Goal: Task Accomplishment & Management: Use online tool/utility

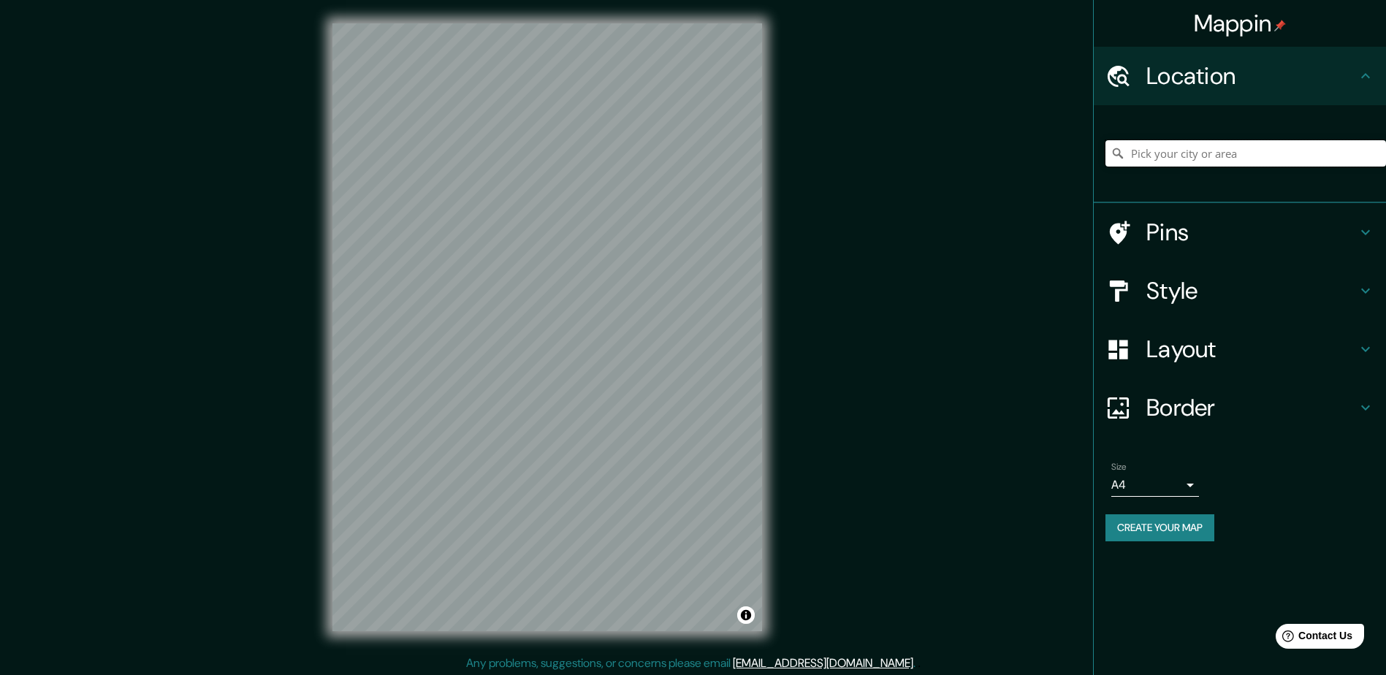
click at [1191, 150] on input "Pick your city or area" at bounding box center [1245, 153] width 281 height 26
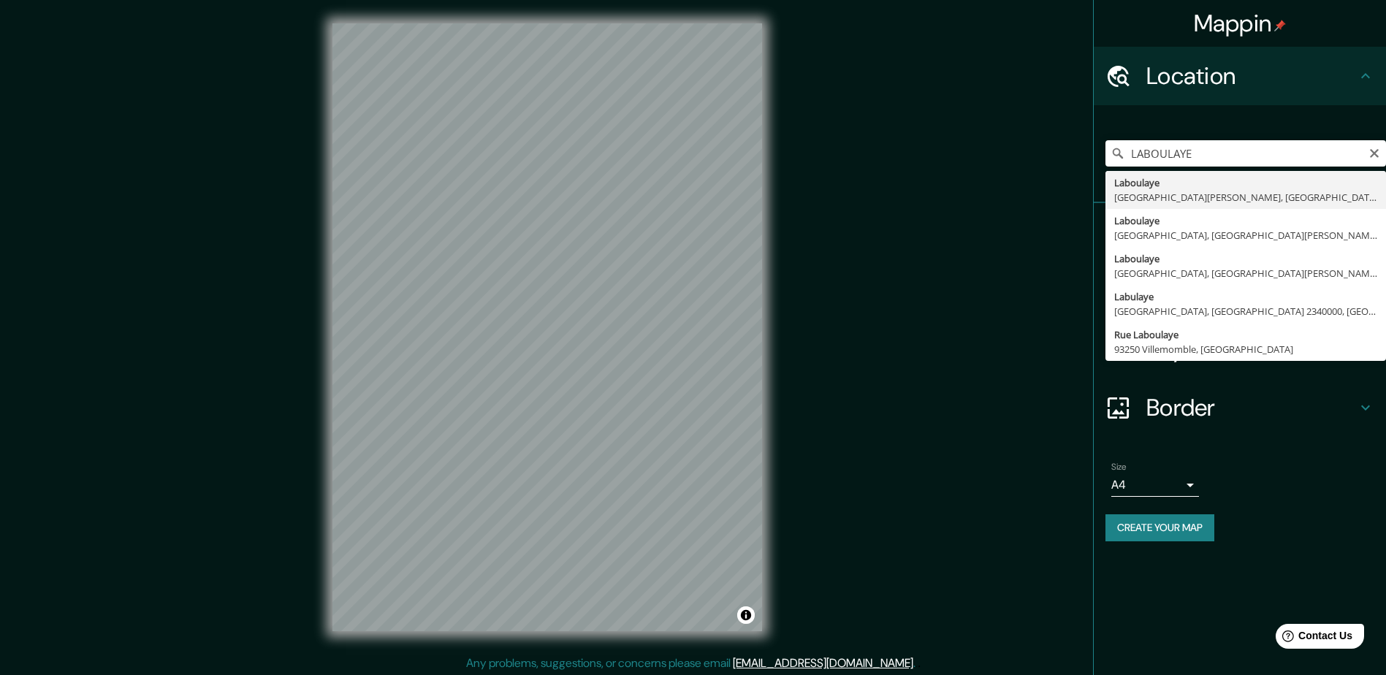
type input "Laboulaye, [GEOGRAPHIC_DATA][PERSON_NAME], [GEOGRAPHIC_DATA]"
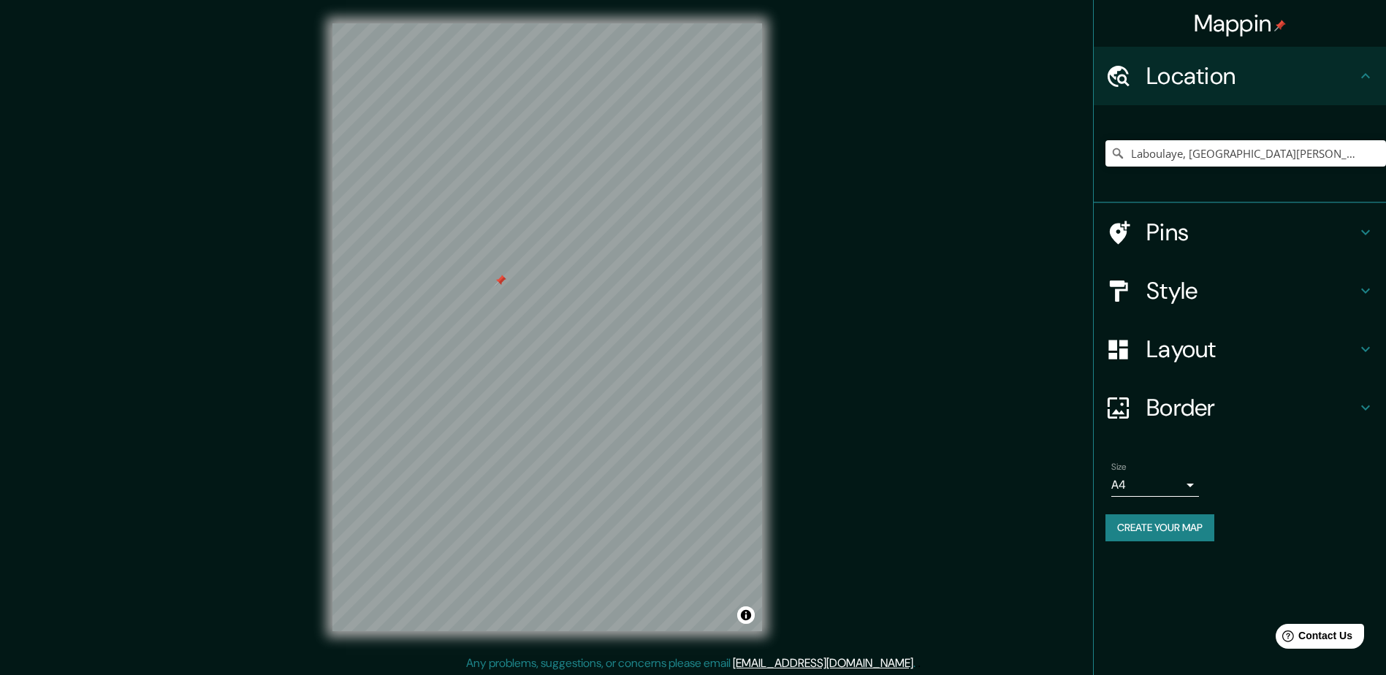
click at [1154, 228] on h4 "Pins" at bounding box center [1251, 232] width 210 height 29
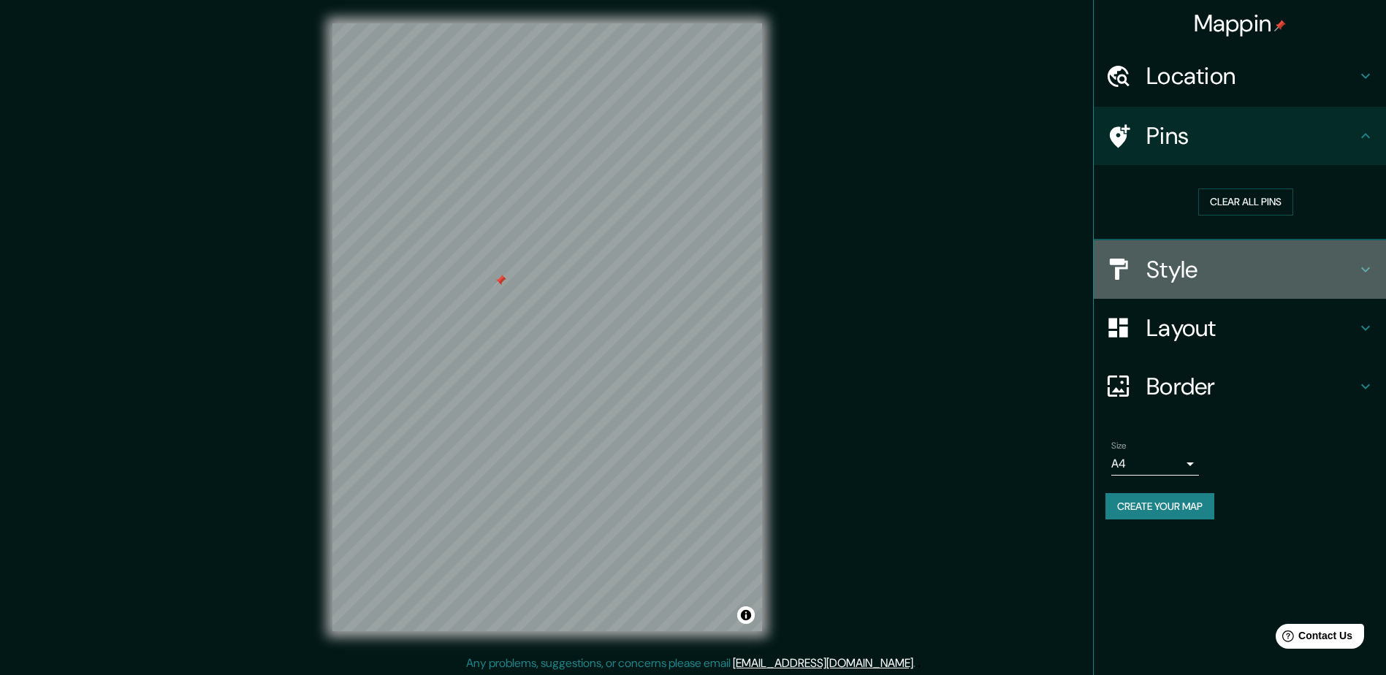
click at [1143, 272] on div at bounding box center [1125, 269] width 41 height 26
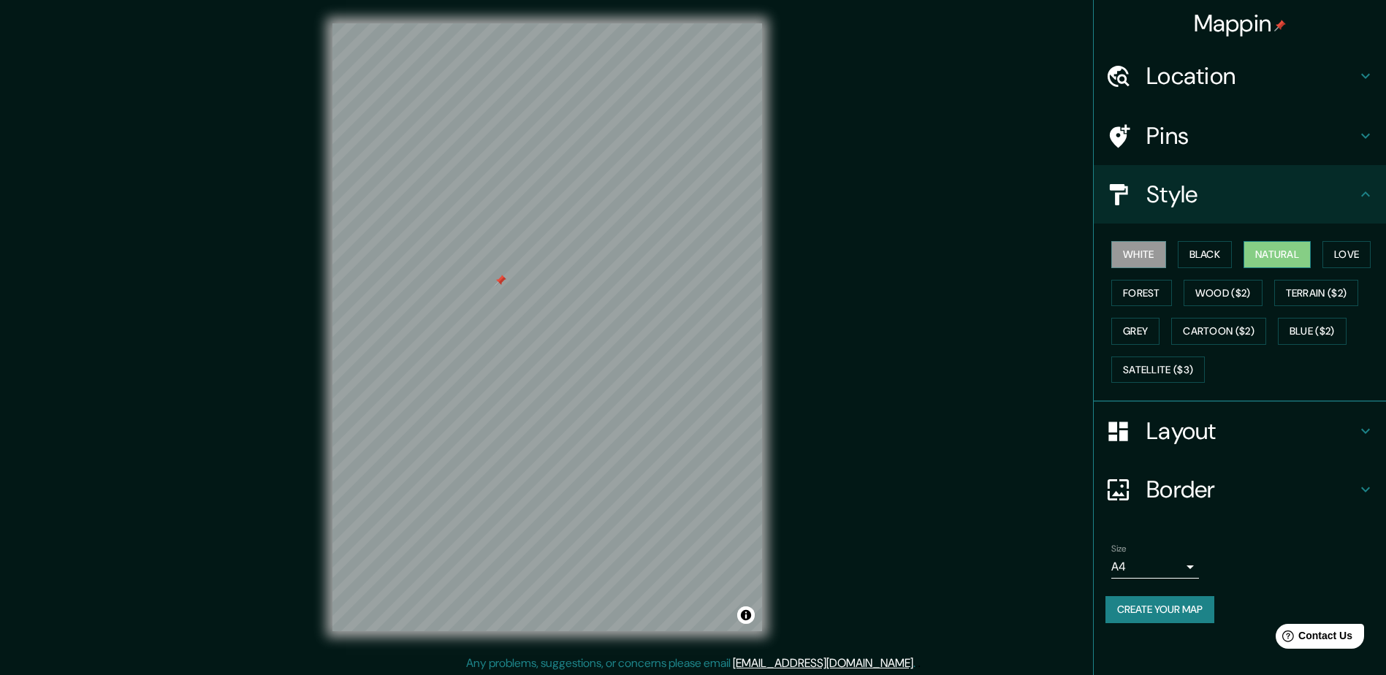
click at [1278, 250] on button "Natural" at bounding box center [1276, 254] width 67 height 27
click at [1157, 115] on div "Pins" at bounding box center [1240, 136] width 292 height 58
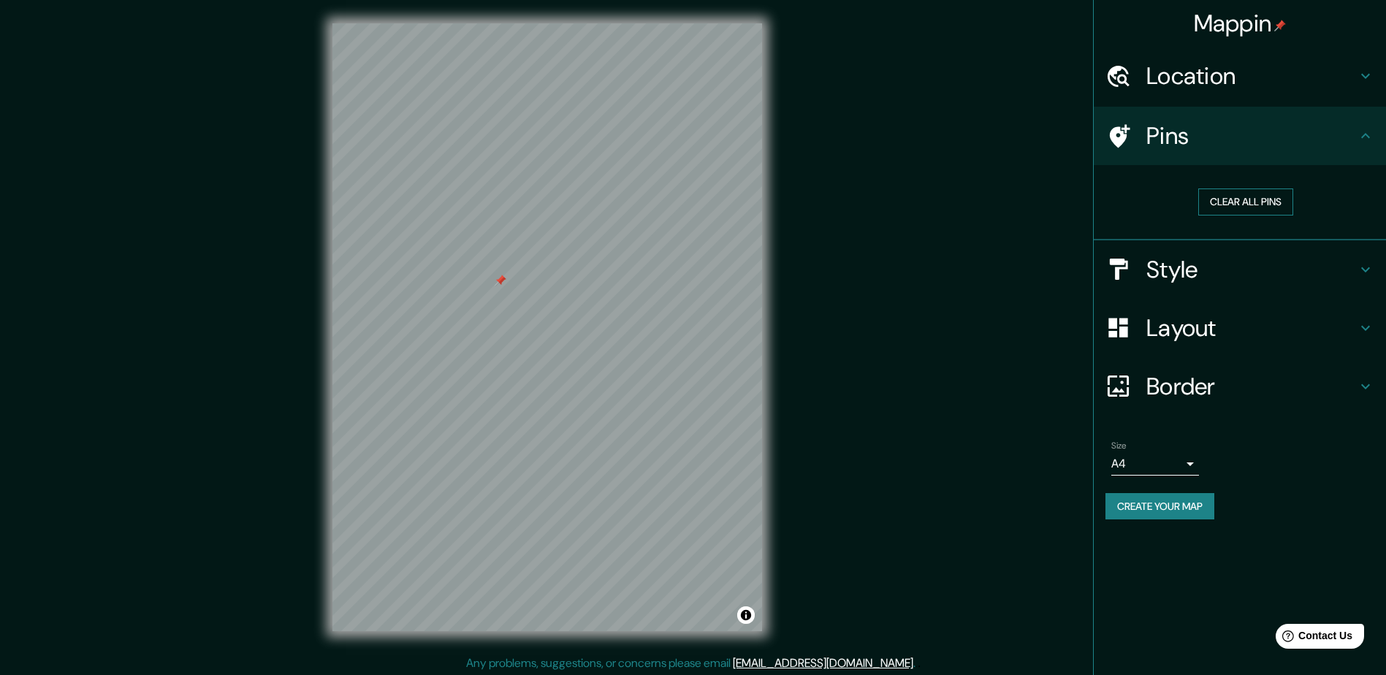
click at [1251, 206] on button "Clear all pins" at bounding box center [1245, 201] width 95 height 27
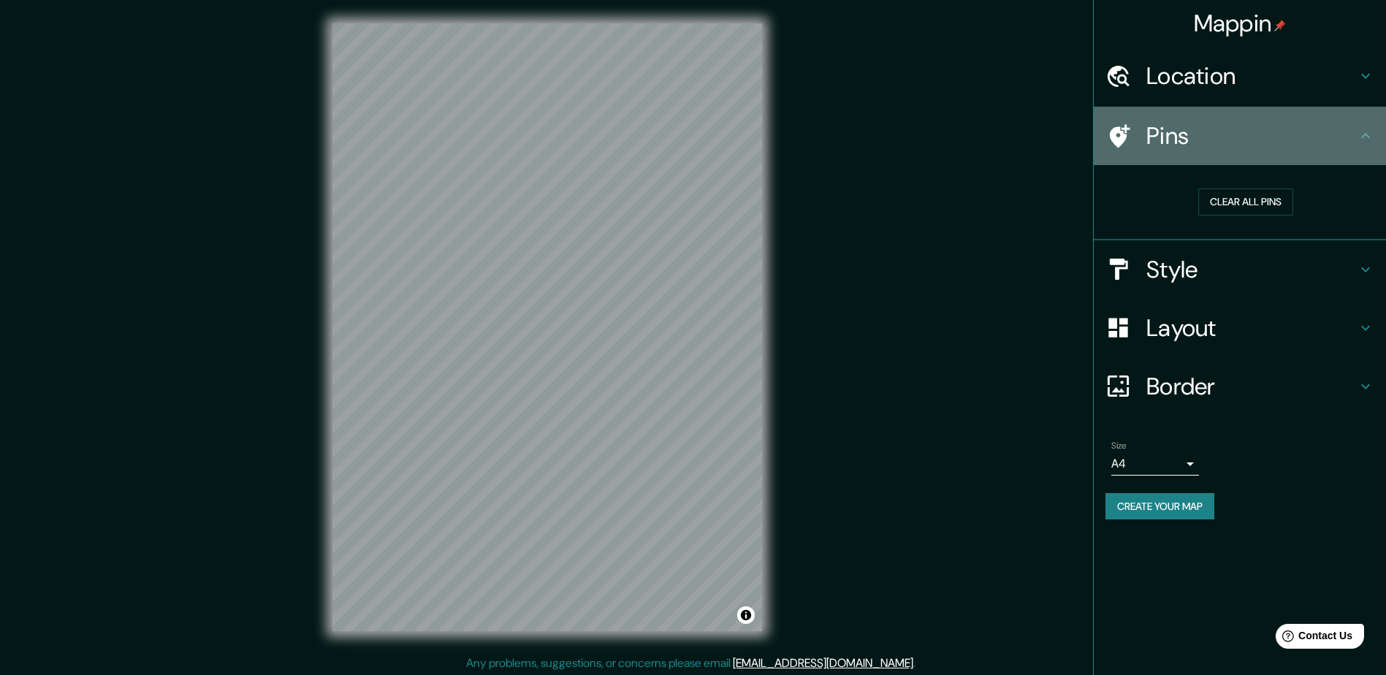
click at [1142, 137] on div at bounding box center [1125, 136] width 41 height 26
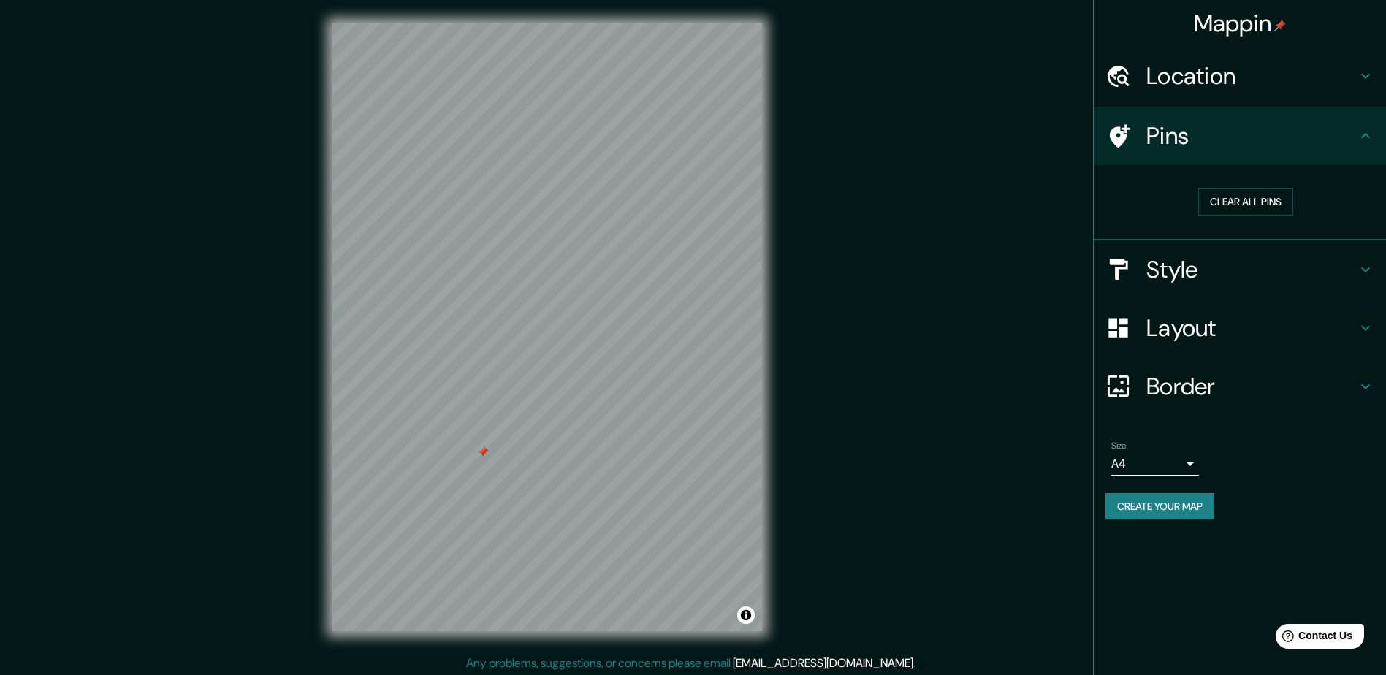
drag, startPoint x: 479, startPoint y: 455, endPoint x: 482, endPoint y: 448, distance: 8.2
click at [482, 448] on div at bounding box center [483, 452] width 12 height 12
click at [475, 463] on div at bounding box center [477, 463] width 12 height 12
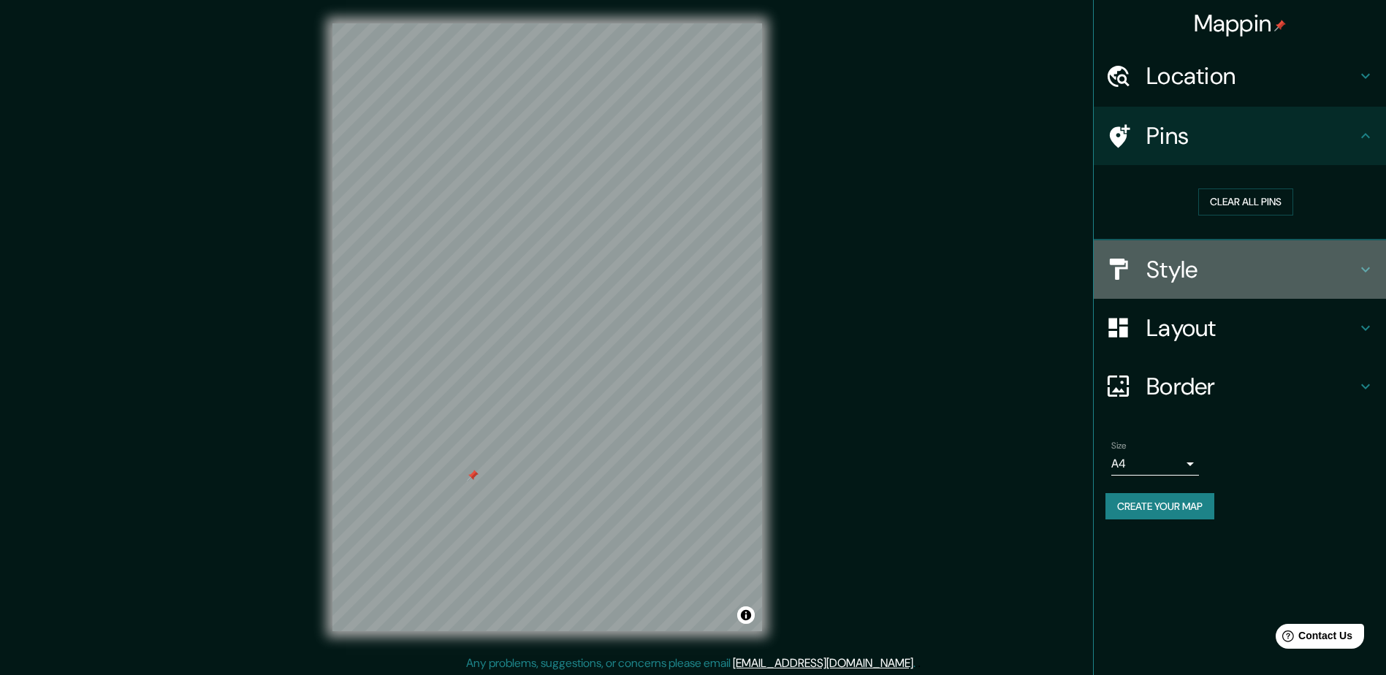
click at [1151, 265] on h4 "Style" at bounding box center [1251, 269] width 210 height 29
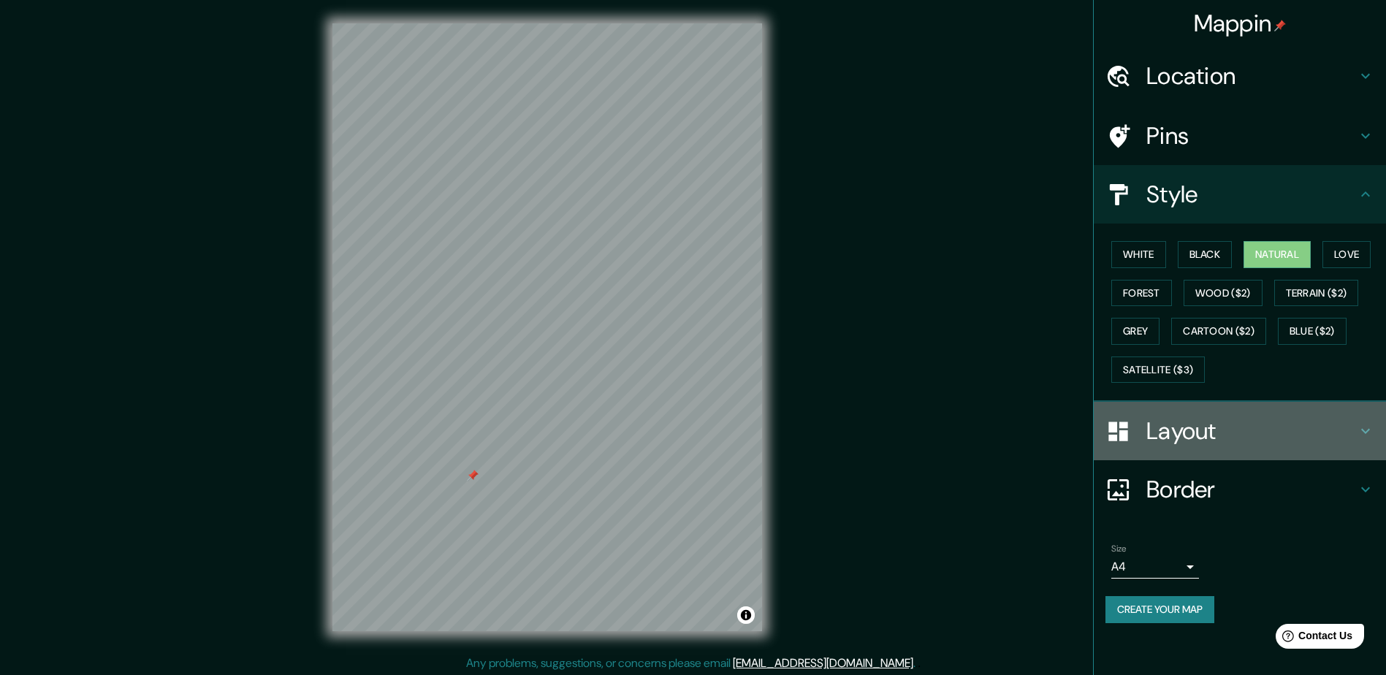
click at [1179, 432] on h4 "Layout" at bounding box center [1251, 430] width 210 height 29
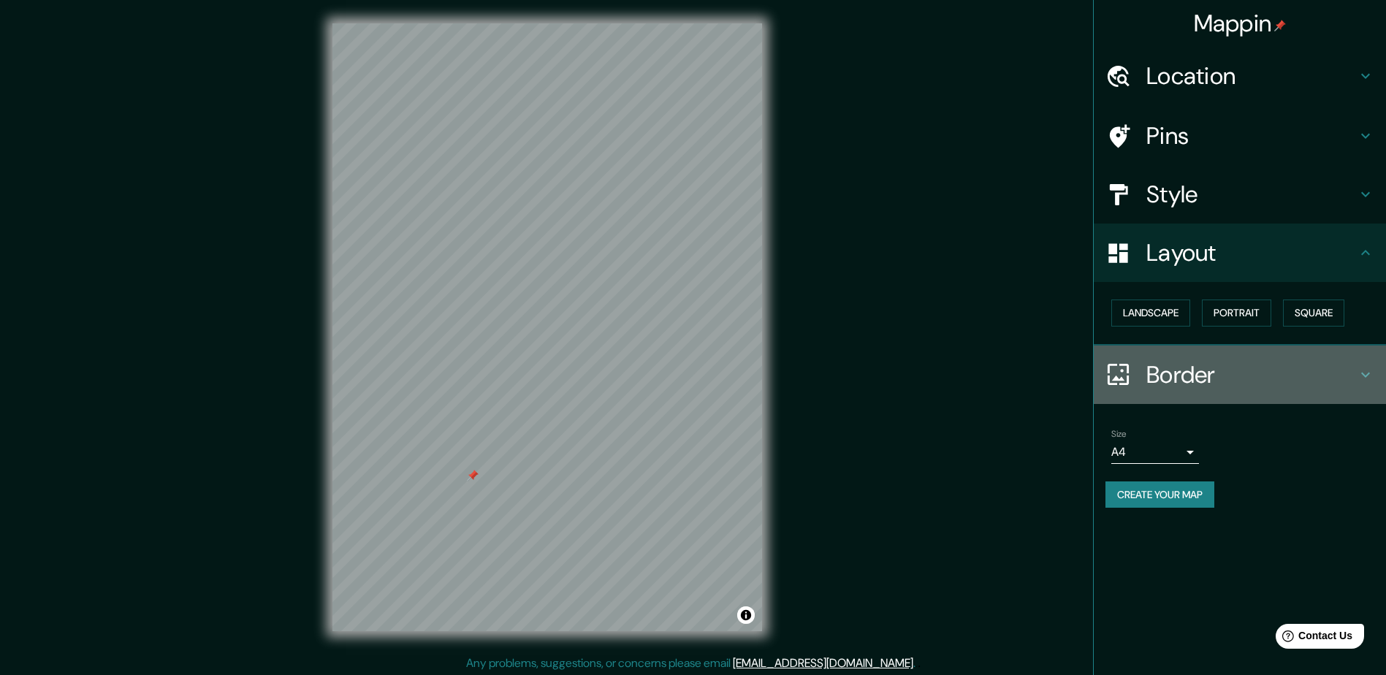
click at [1162, 373] on h4 "Border" at bounding box center [1251, 374] width 210 height 29
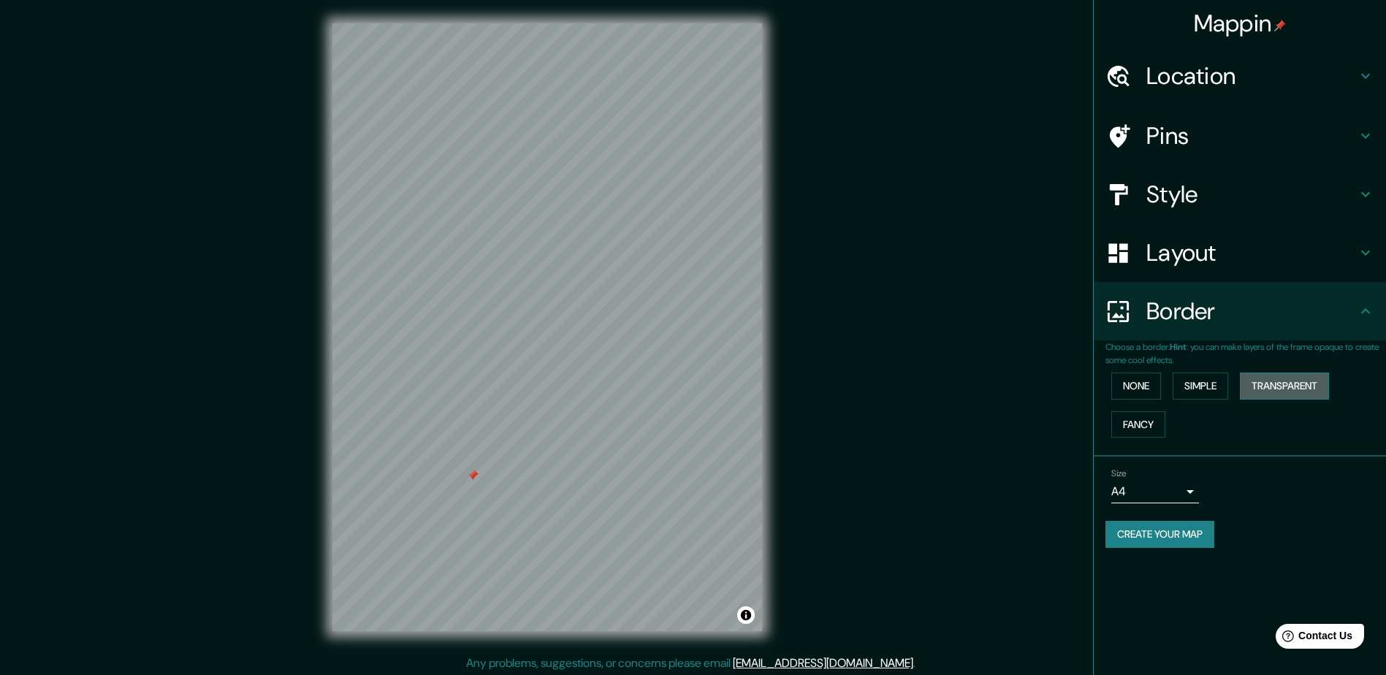
click at [1283, 380] on button "Transparent" at bounding box center [1284, 386] width 89 height 27
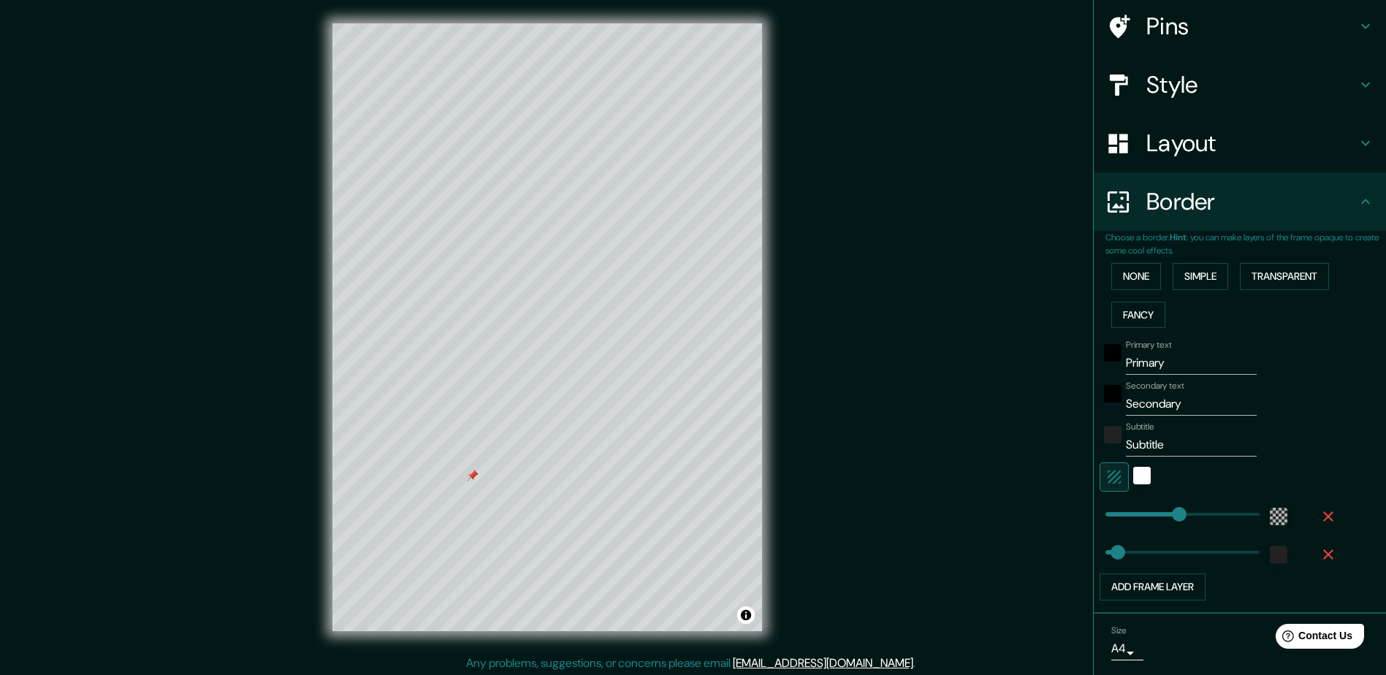
scroll to position [156, 0]
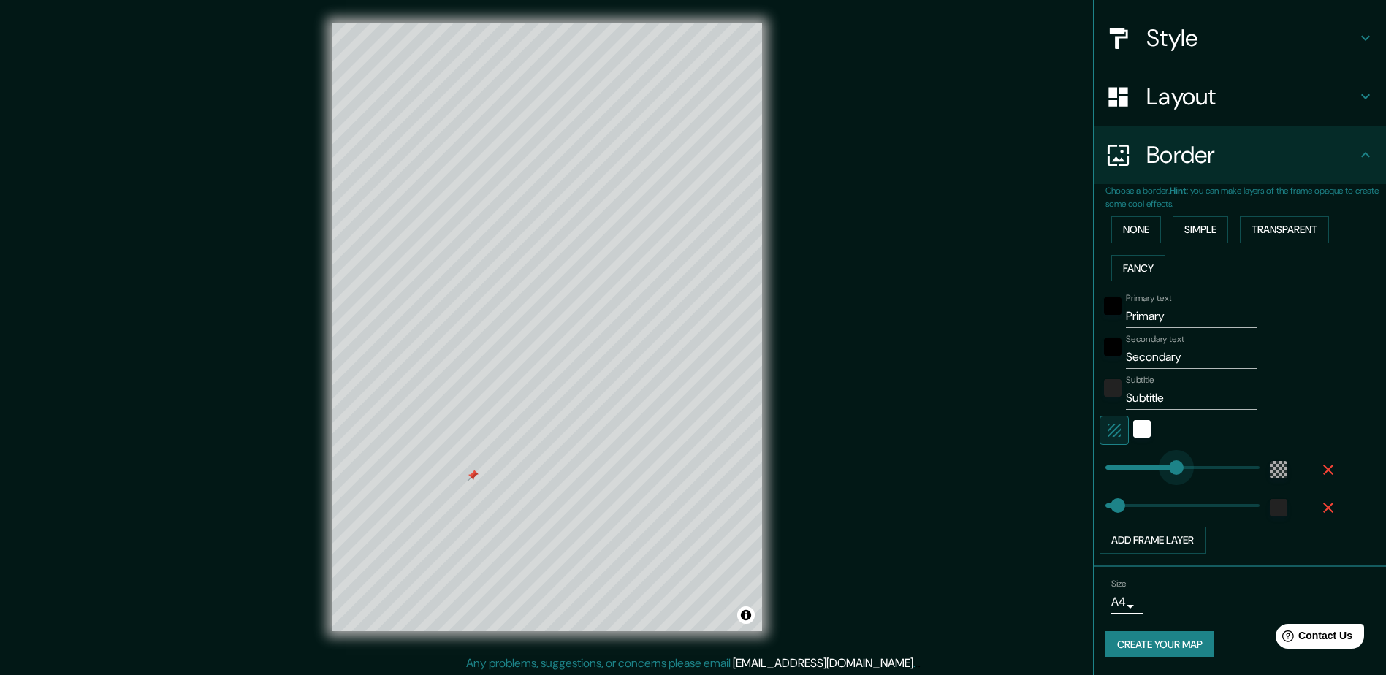
type input "0"
drag, startPoint x: 1165, startPoint y: 463, endPoint x: 1039, endPoint y: 480, distance: 127.5
type input "0"
drag, startPoint x: 1112, startPoint y: 505, endPoint x: 999, endPoint y: 505, distance: 113.2
drag, startPoint x: 1172, startPoint y: 315, endPoint x: 849, endPoint y: 346, distance: 324.4
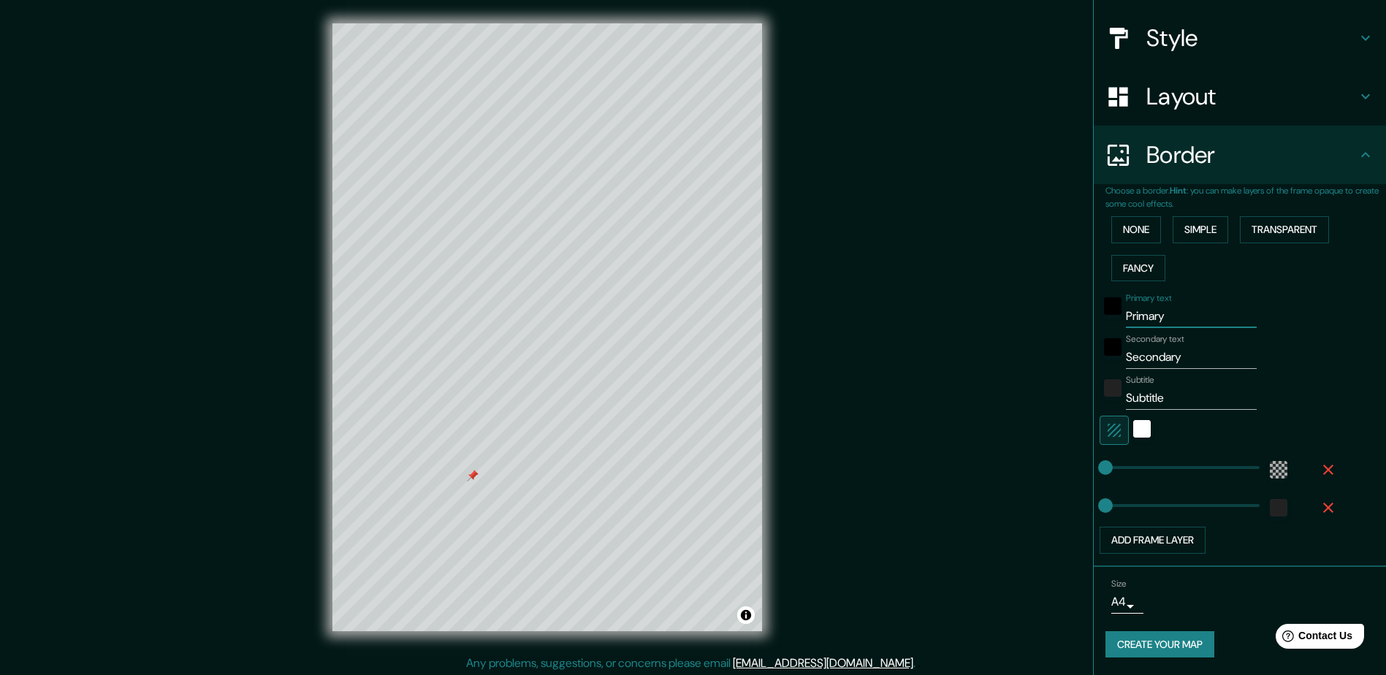
click at [850, 346] on div "Mappin Location [GEOGRAPHIC_DATA], [GEOGRAPHIC_DATA][PERSON_NAME], [GEOGRAPHIC_…" at bounding box center [693, 339] width 1386 height 678
type input "lABOULAYE"
type input "dISTRITO VENADO TUERTO"
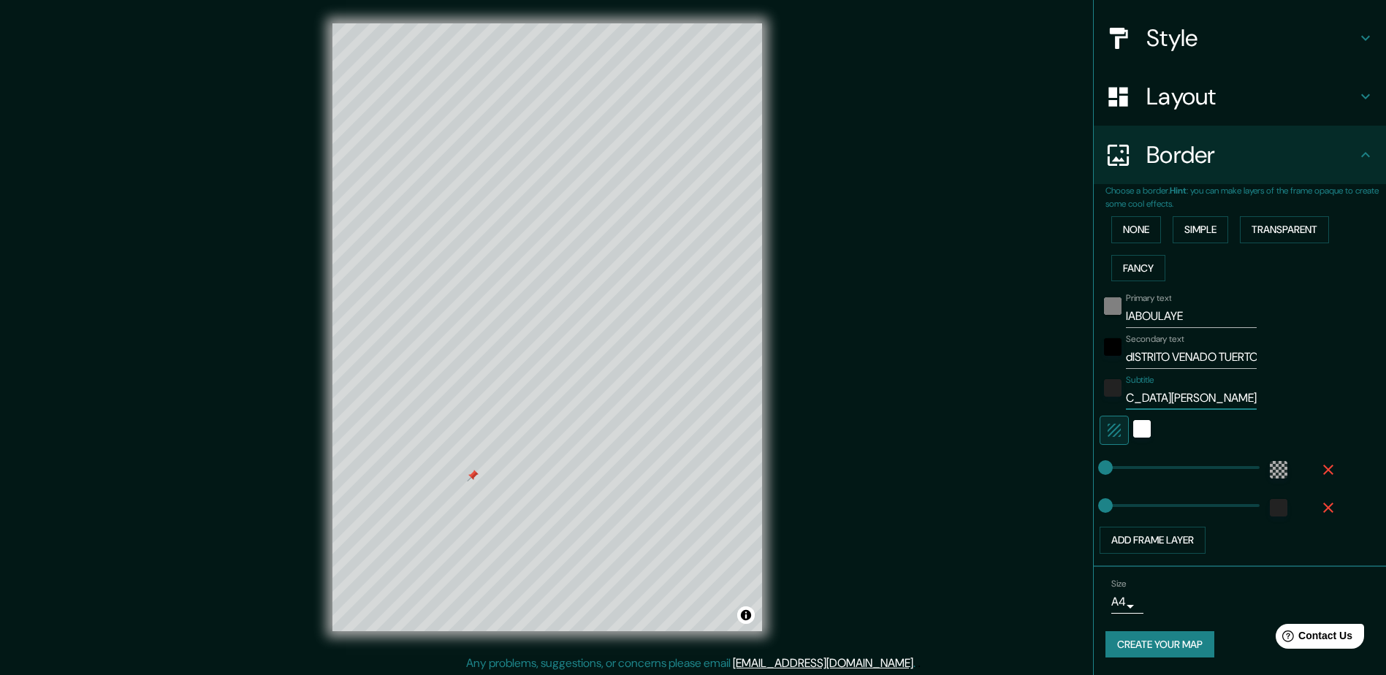
type input "LA [DEMOGRAPHIC_DATA][PERSON_NAME]"
click at [1104, 308] on div "black" at bounding box center [1113, 306] width 18 height 18
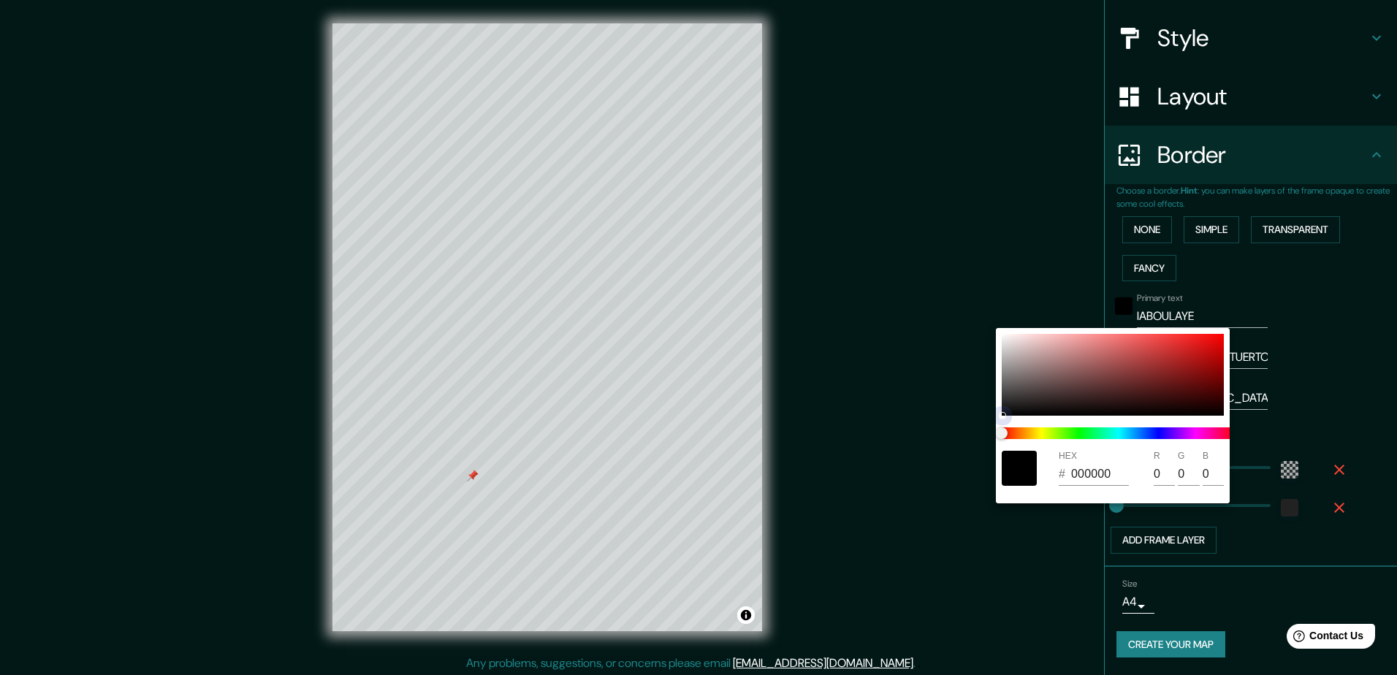
click at [1199, 378] on div at bounding box center [1113, 375] width 222 height 82
type input "730D0D"
type input "115"
type input "13"
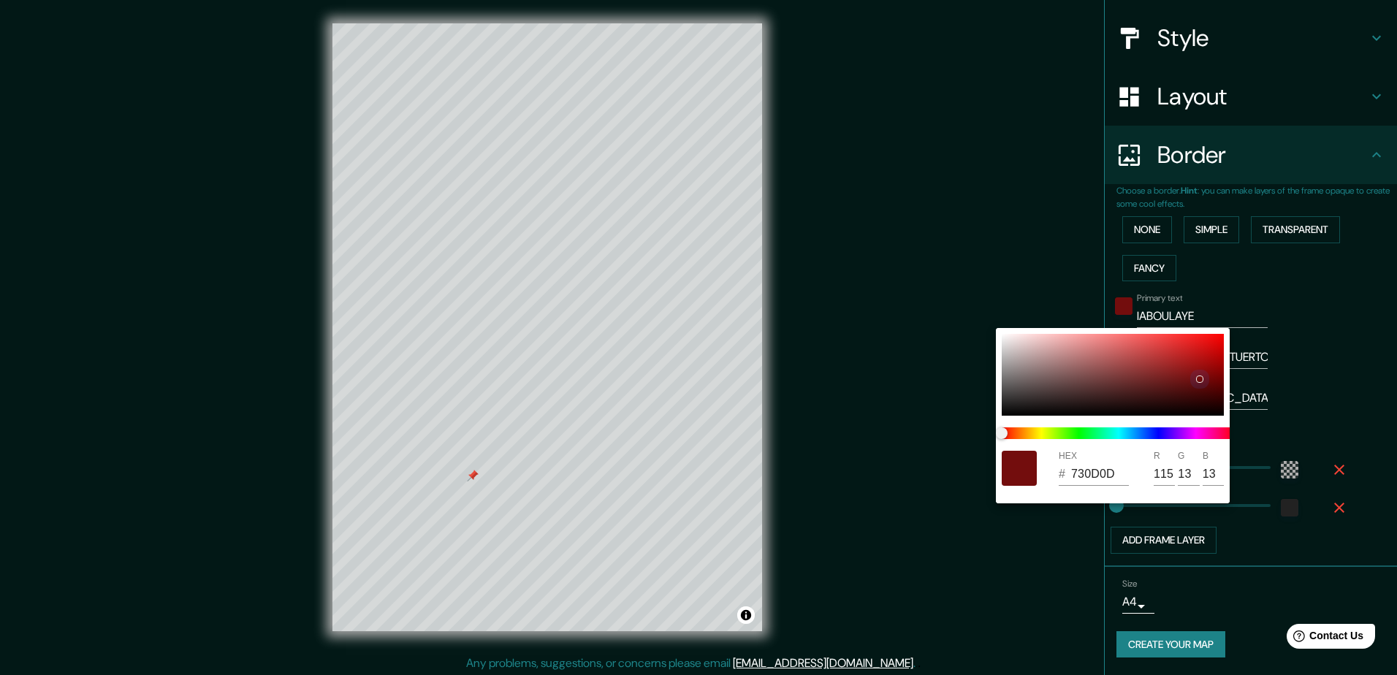
click at [1208, 372] on div at bounding box center [1113, 375] width 222 height 82
type input "880909"
type input "136"
type input "9"
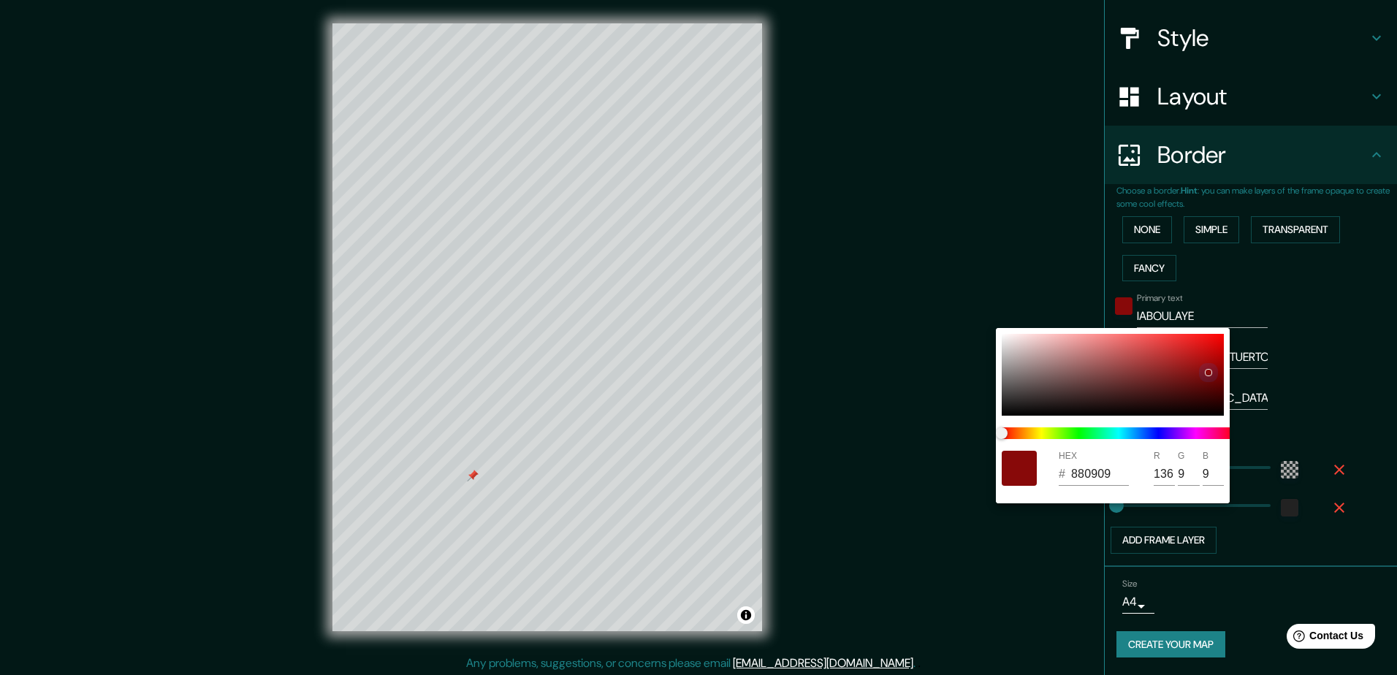
click at [1213, 367] on div at bounding box center [1113, 375] width 222 height 82
type input "980707"
type input "152"
type input "7"
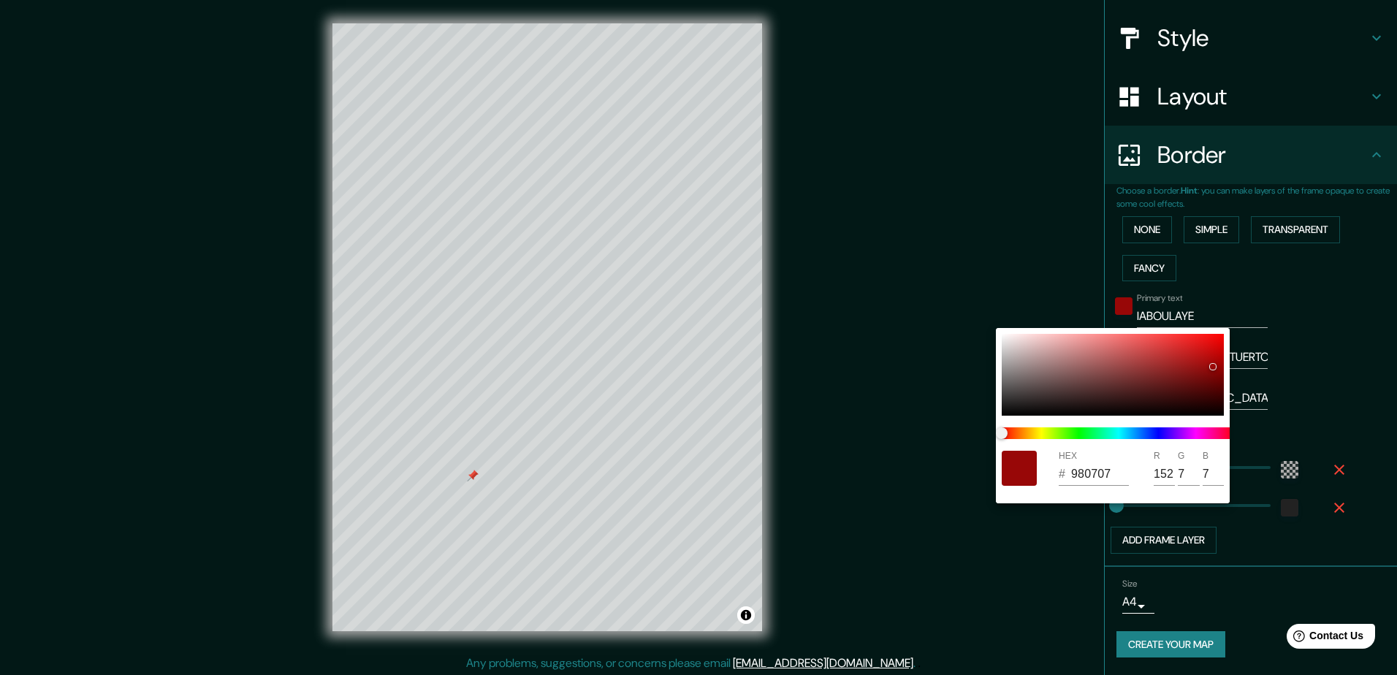
click at [1271, 538] on div at bounding box center [698, 337] width 1397 height 675
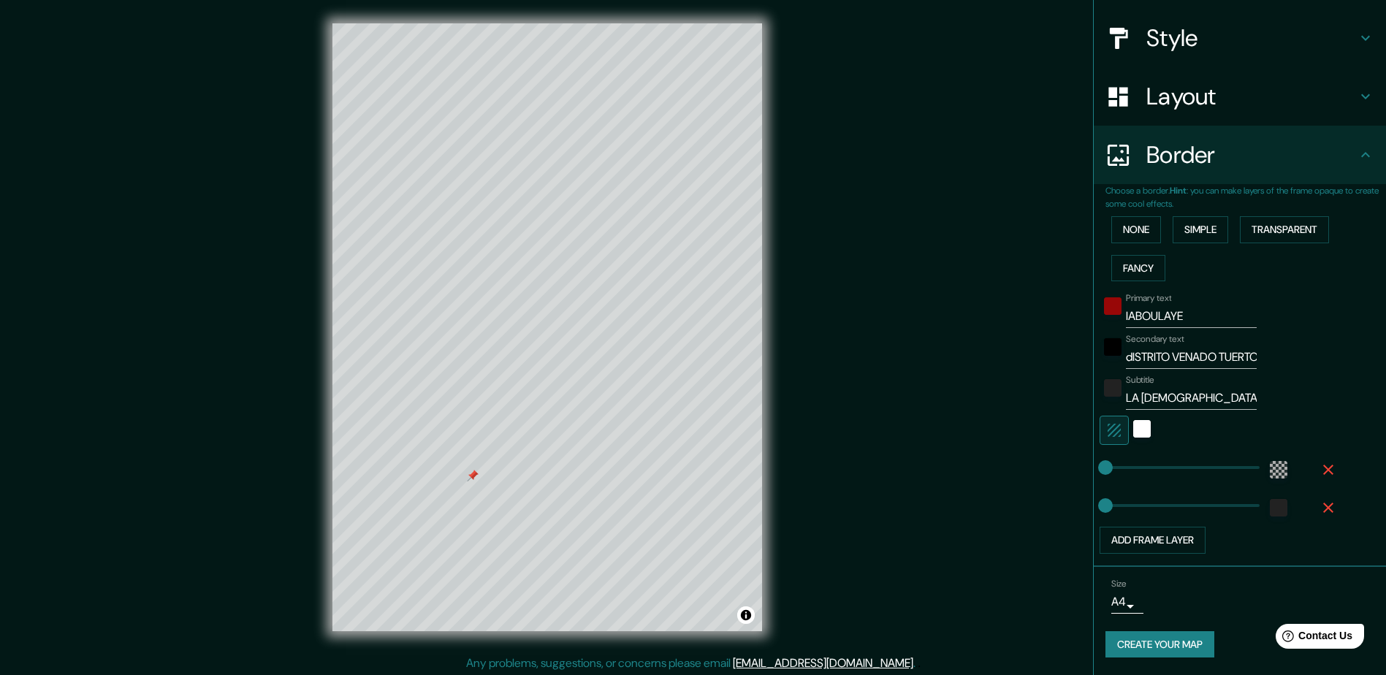
click at [1116, 606] on body "Mappin Location [GEOGRAPHIC_DATA], [GEOGRAPHIC_DATA][PERSON_NAME], [GEOGRAPHIC_…" at bounding box center [693, 337] width 1386 height 675
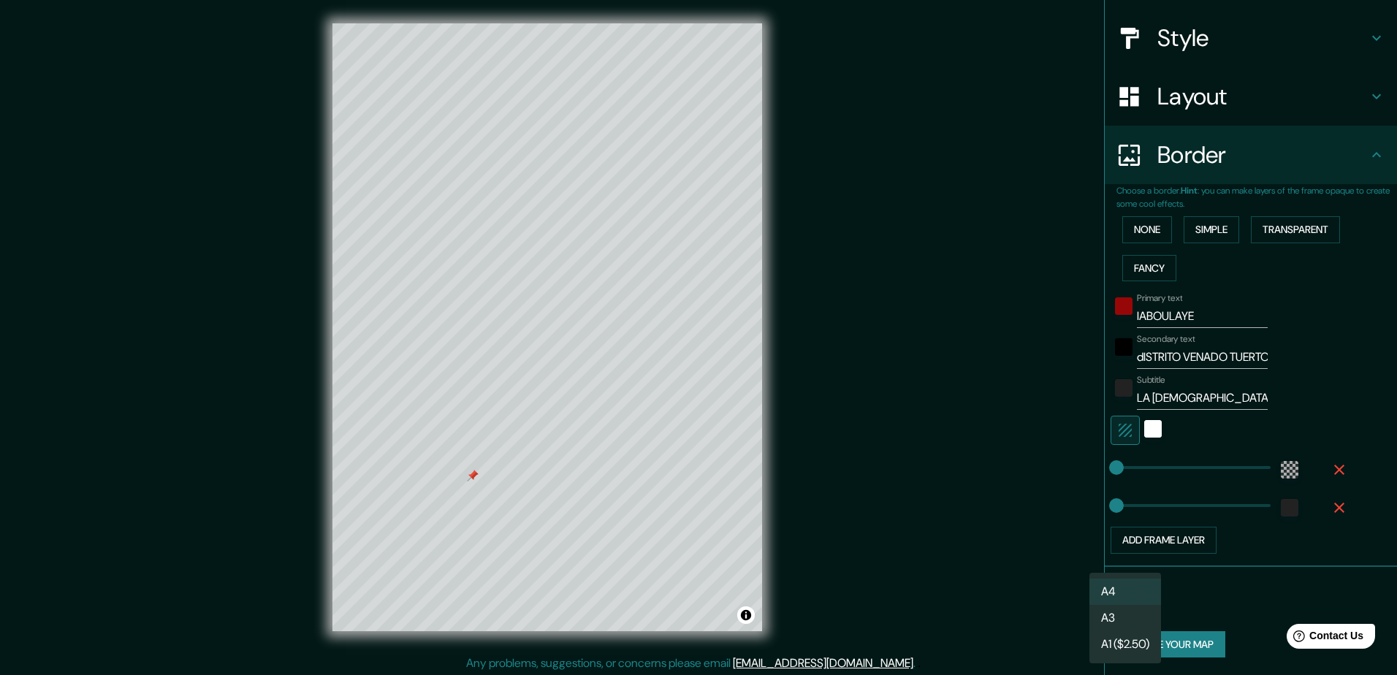
click at [1108, 614] on li "A3" at bounding box center [1125, 618] width 72 height 26
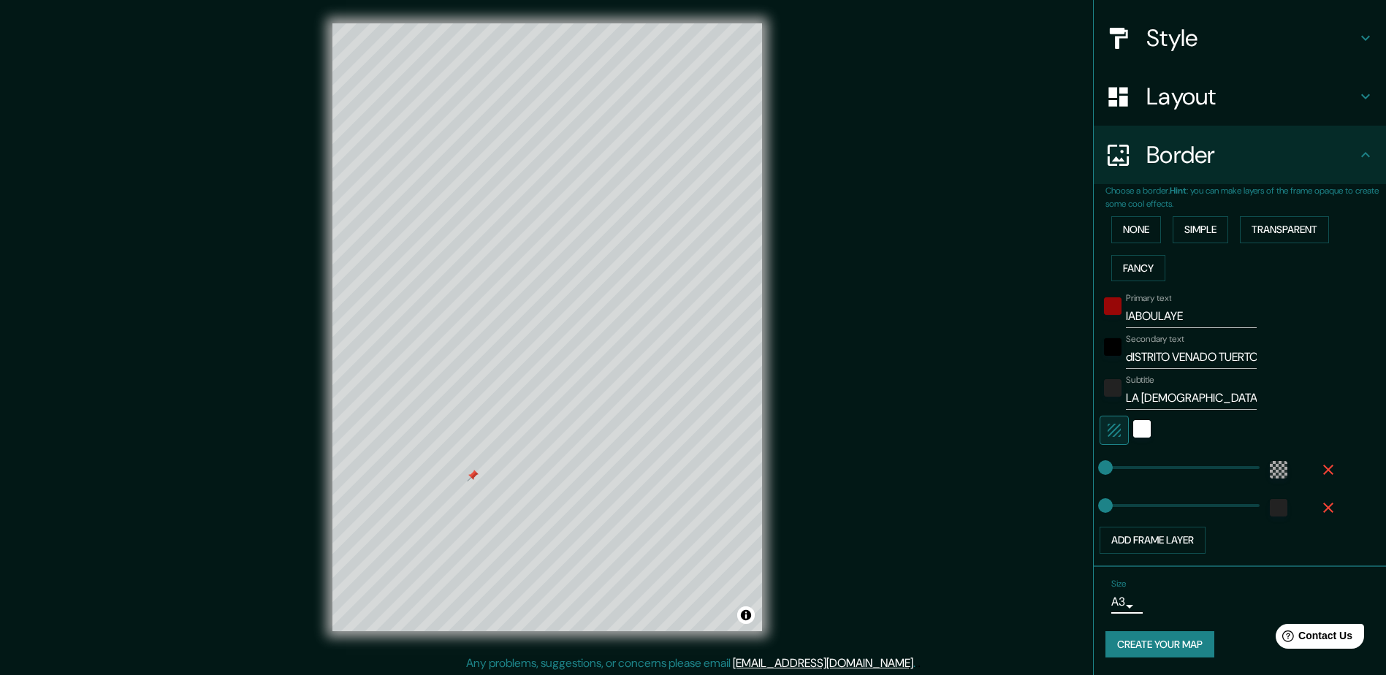
click at [1134, 641] on button "Create your map" at bounding box center [1159, 644] width 109 height 27
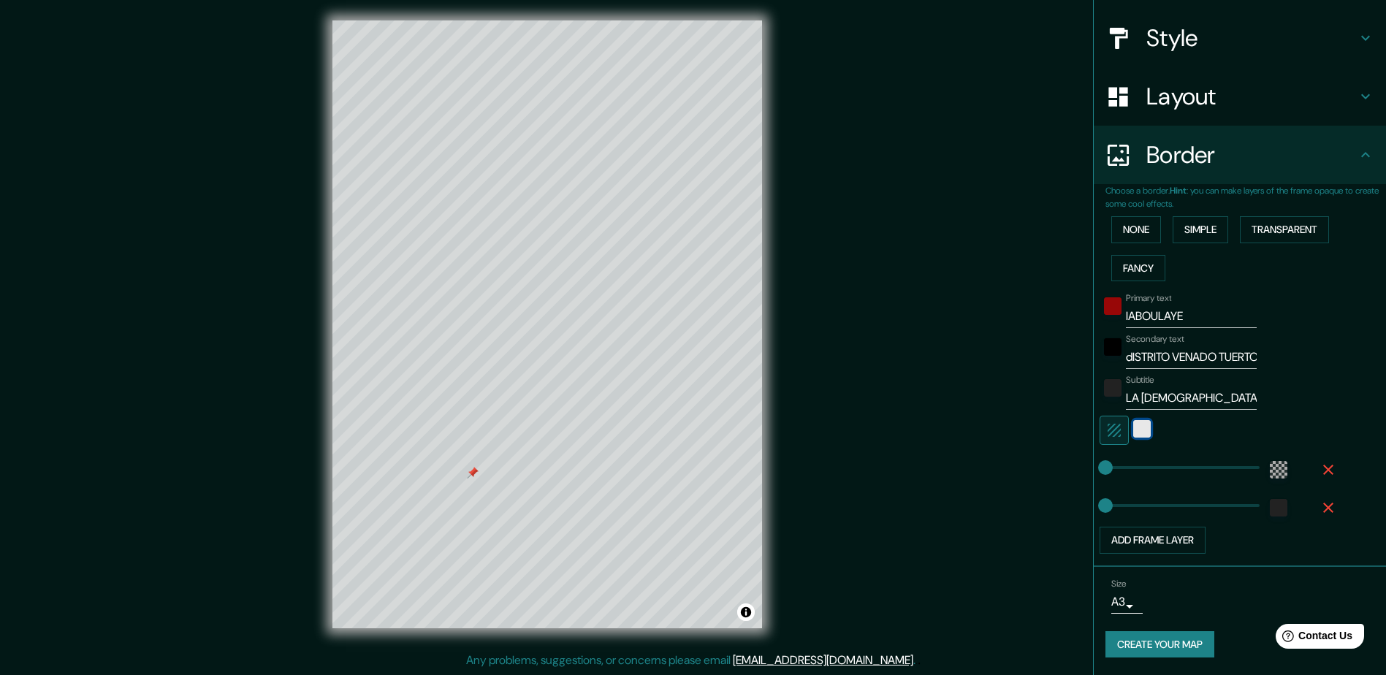
click at [1133, 430] on div "white" at bounding box center [1142, 429] width 18 height 18
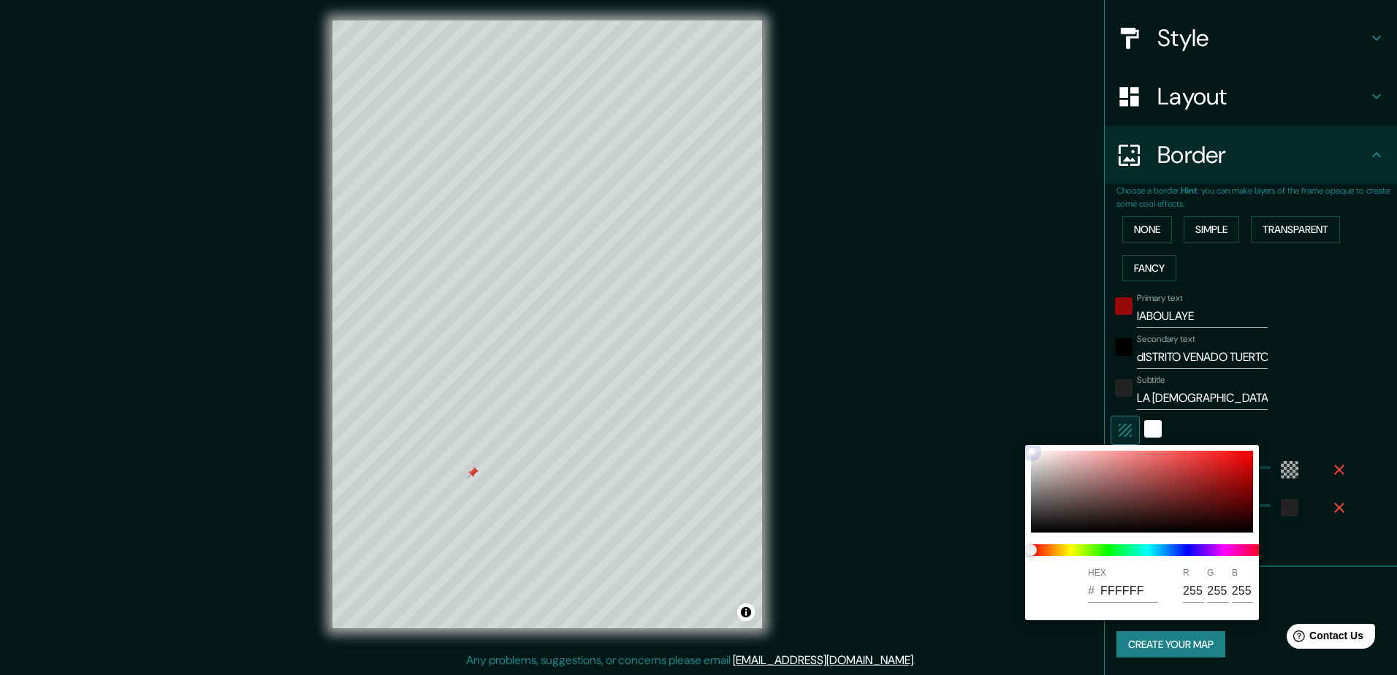
click at [1038, 480] on div at bounding box center [1142, 492] width 222 height 82
type input "A39E9E"
type input "163"
type input "158"
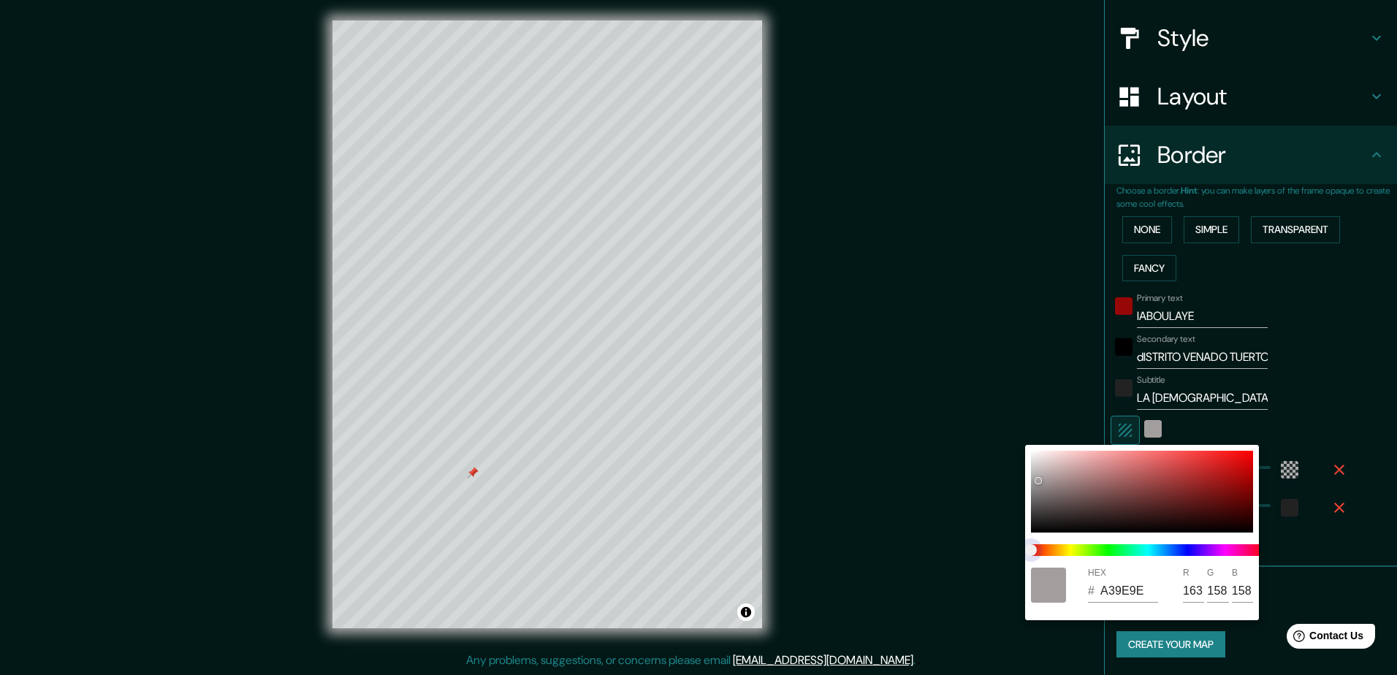
type input "A2A39E"
type input "162"
type input "163"
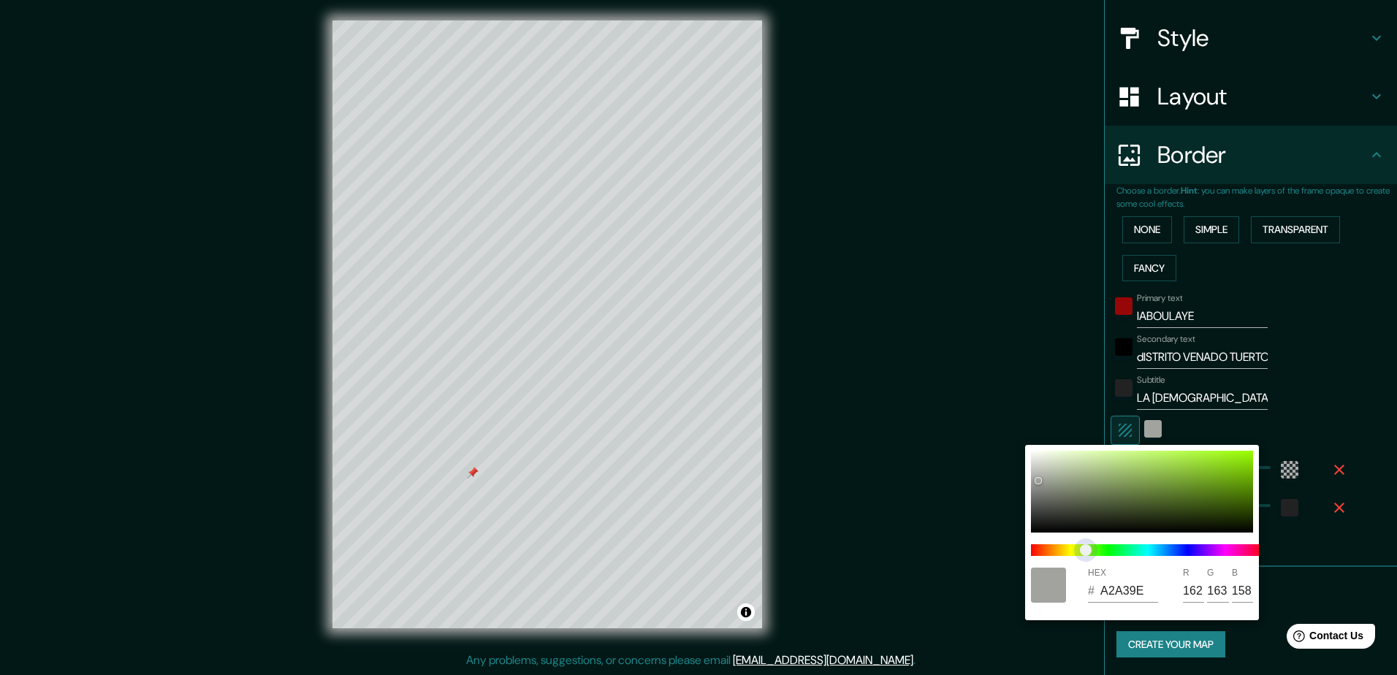
type input "A1A39E"
type input "161"
type input "A0A39E"
type input "160"
type input "9EA39E"
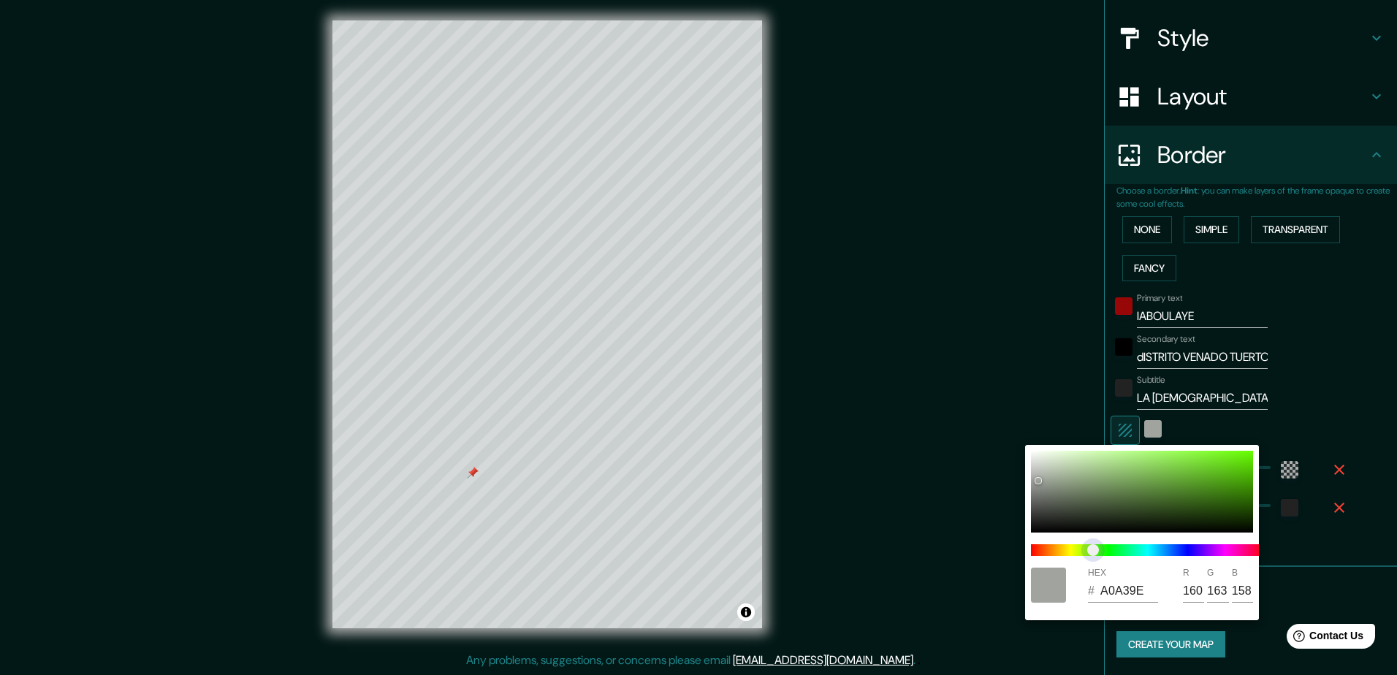
type input "158"
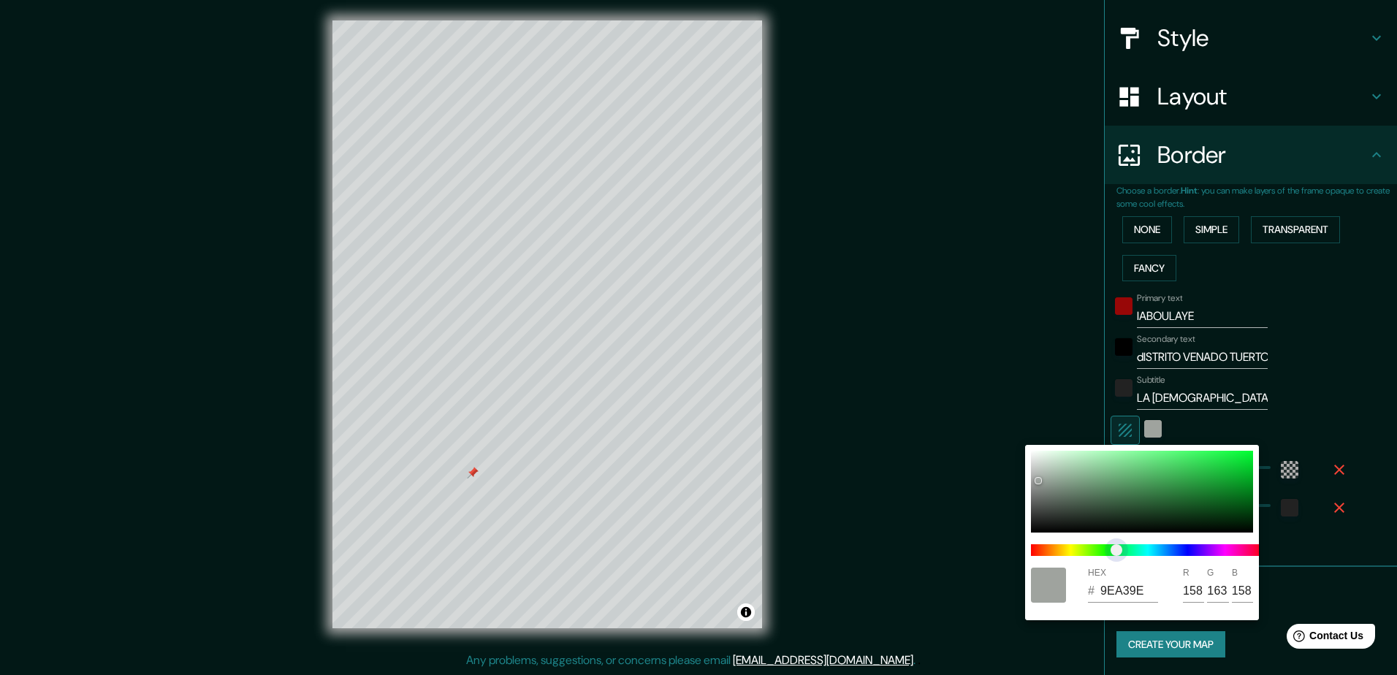
type input "9EA39F"
type input "159"
type input "9EA3A0"
type input "160"
type input "9EA3A1"
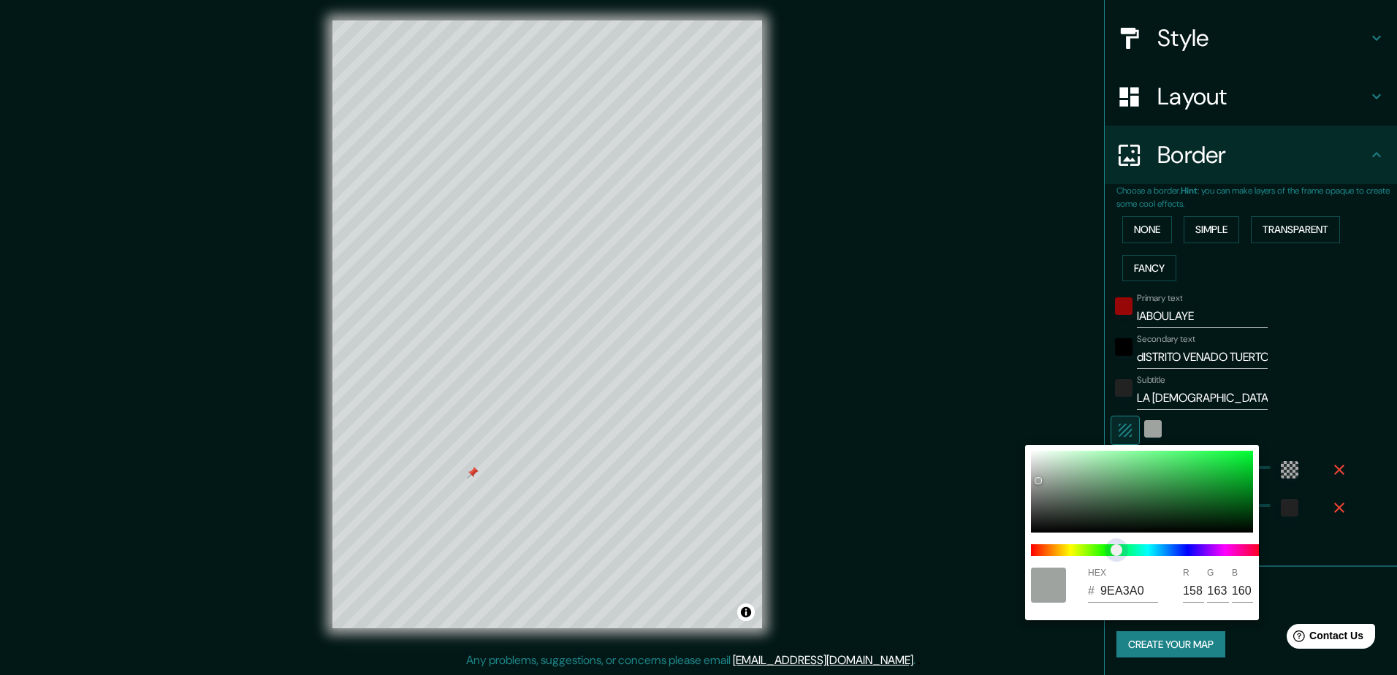
type input "161"
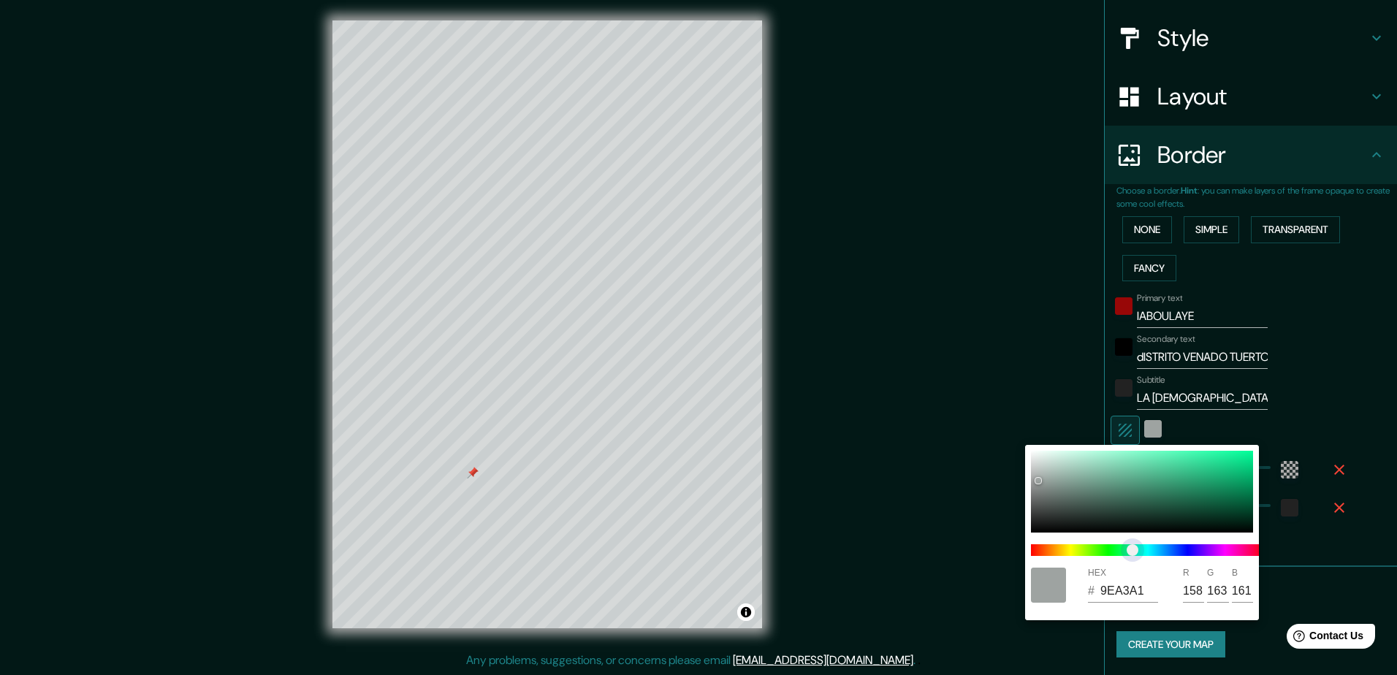
type input "9EA3A2"
type input "162"
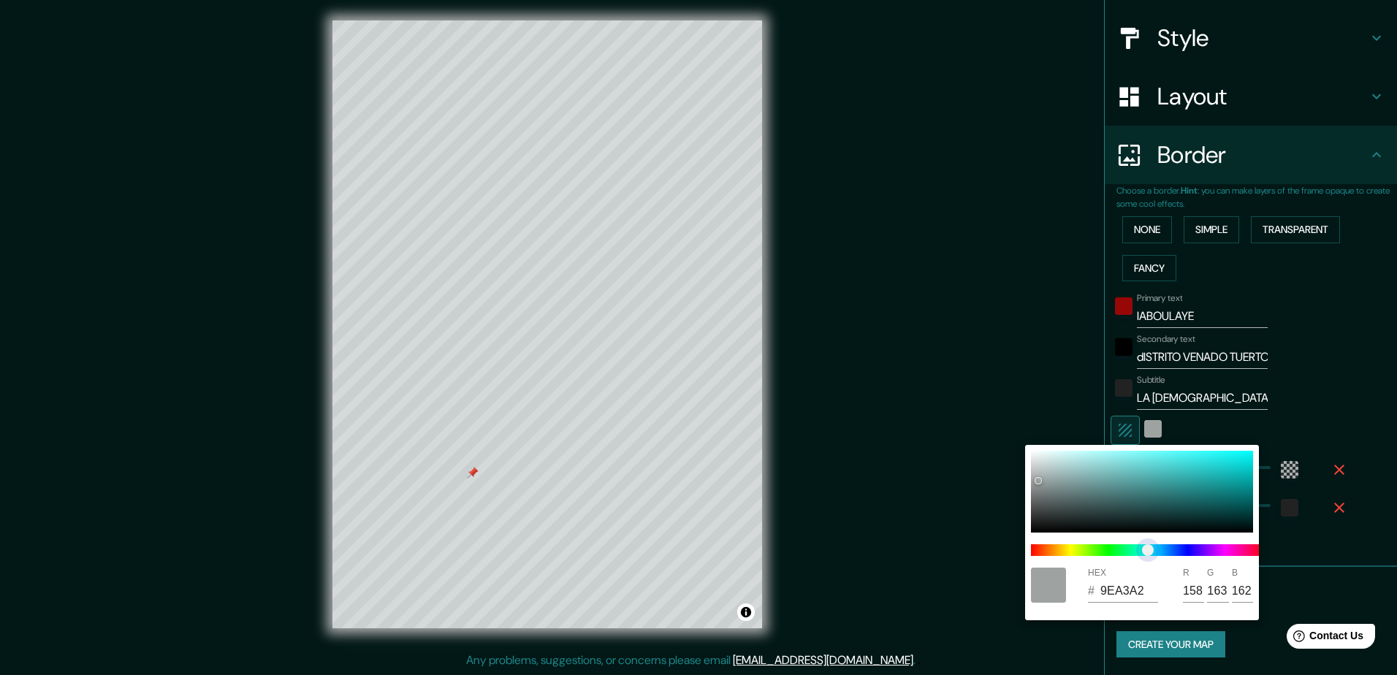
type input "9EA3A3"
type input "163"
type input "9EA2A3"
type input "162"
type input "9EA3A3"
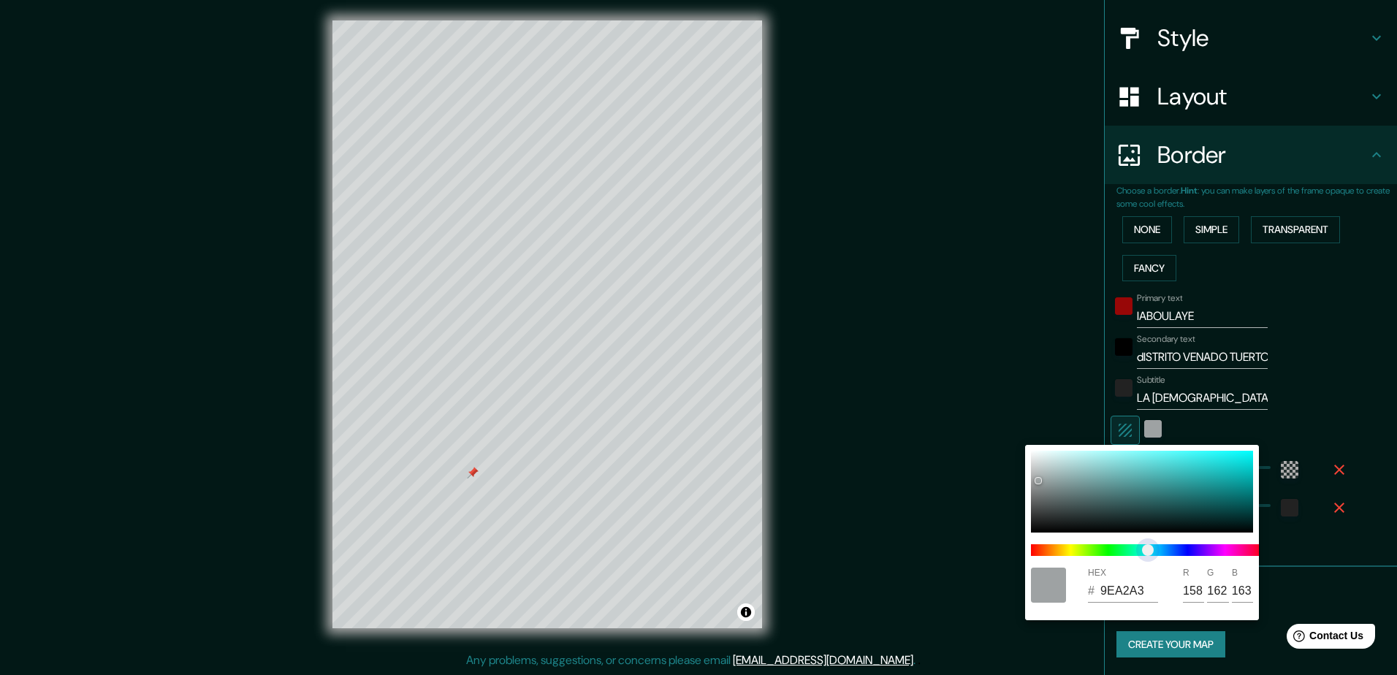
type input "163"
drag, startPoint x: 1078, startPoint y: 550, endPoint x: 1143, endPoint y: 549, distance: 64.3
click at [1143, 549] on span at bounding box center [1148, 550] width 234 height 12
type input "599A9A"
type input "89"
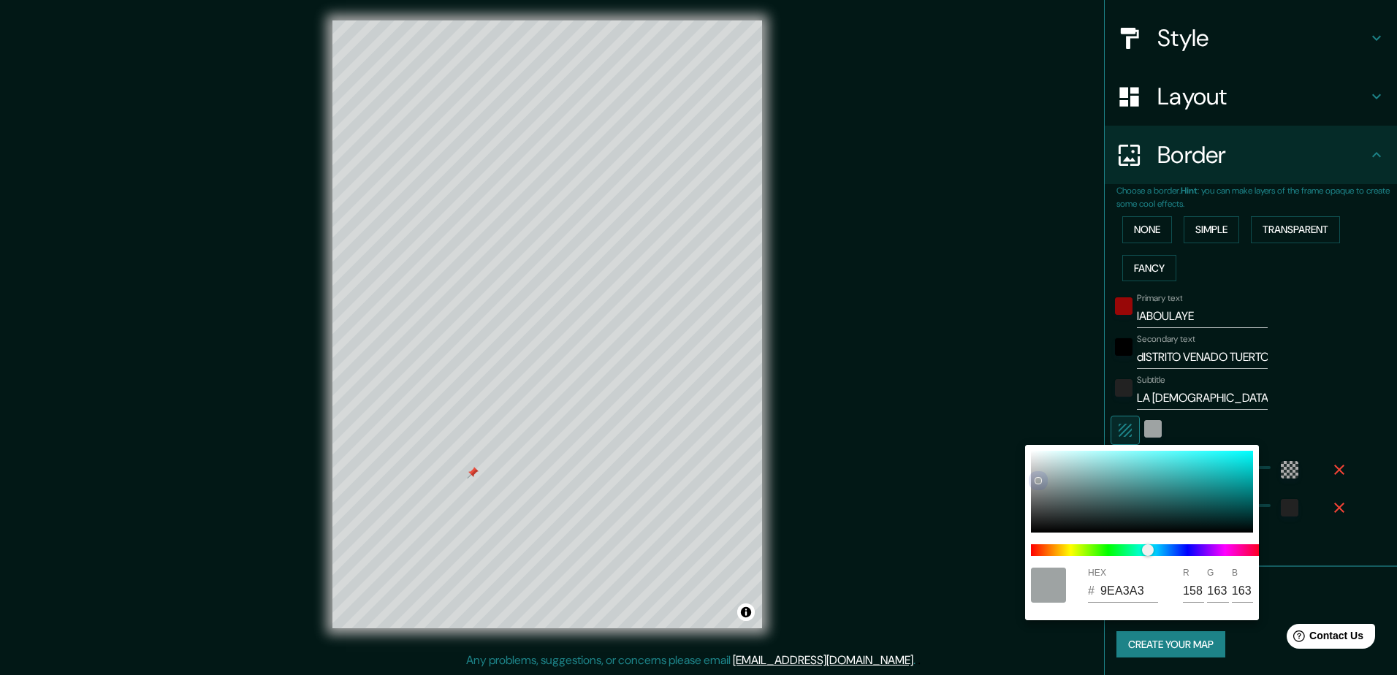
type input "154"
type input "3B9898"
type input "59"
type input "152"
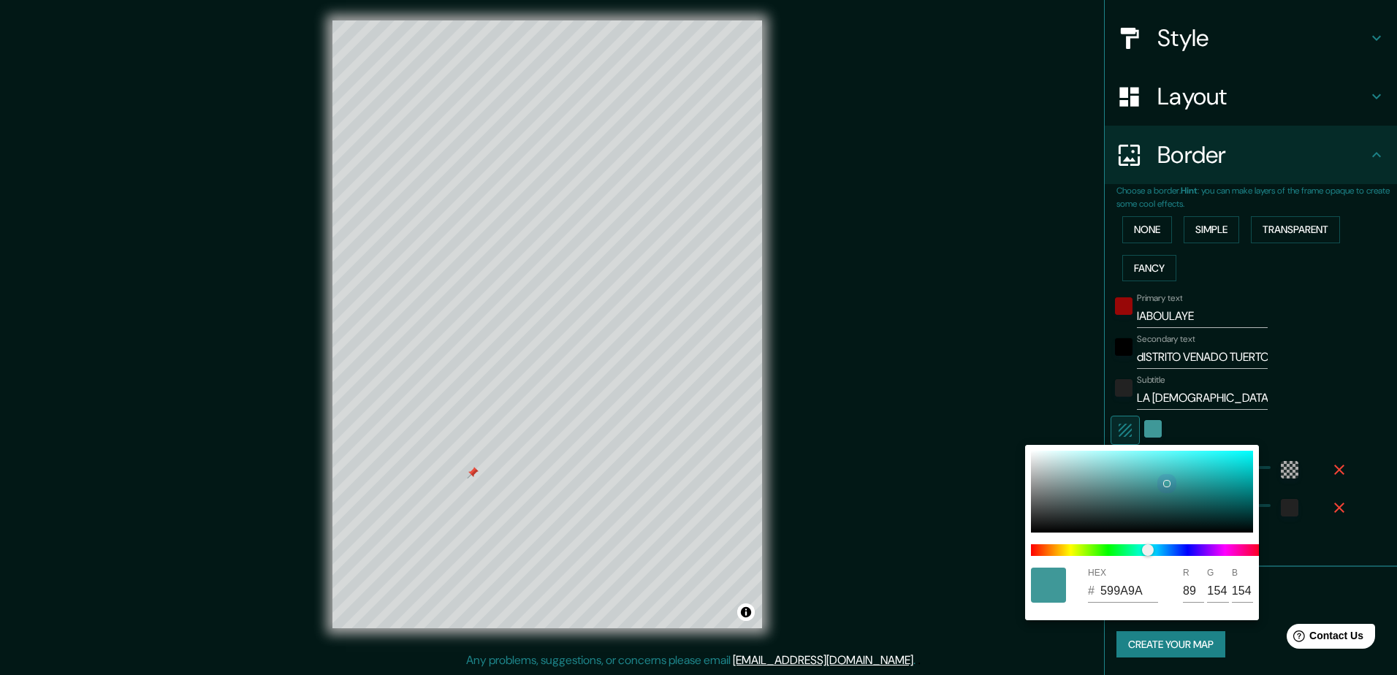
type input "152"
type input "3A9898"
type input "58"
type input "437171"
type input "67"
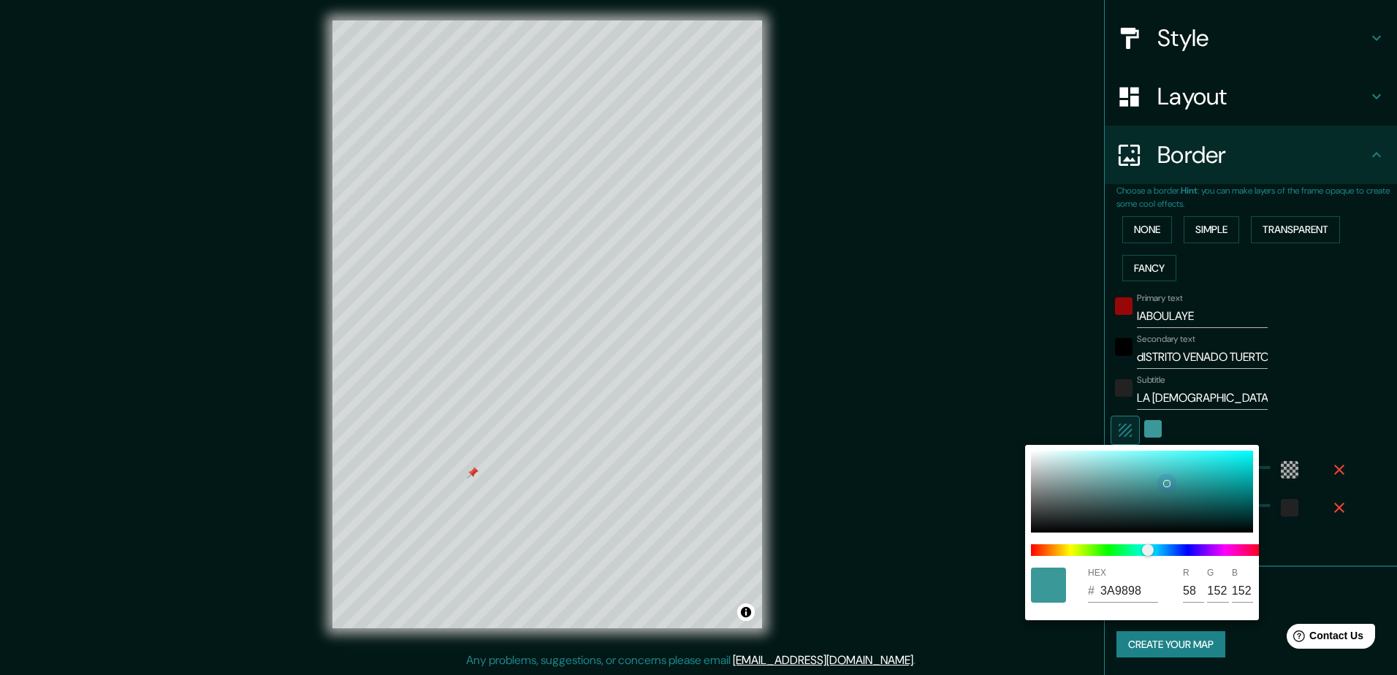
type input "113"
type input "466565"
type input "70"
type input "101"
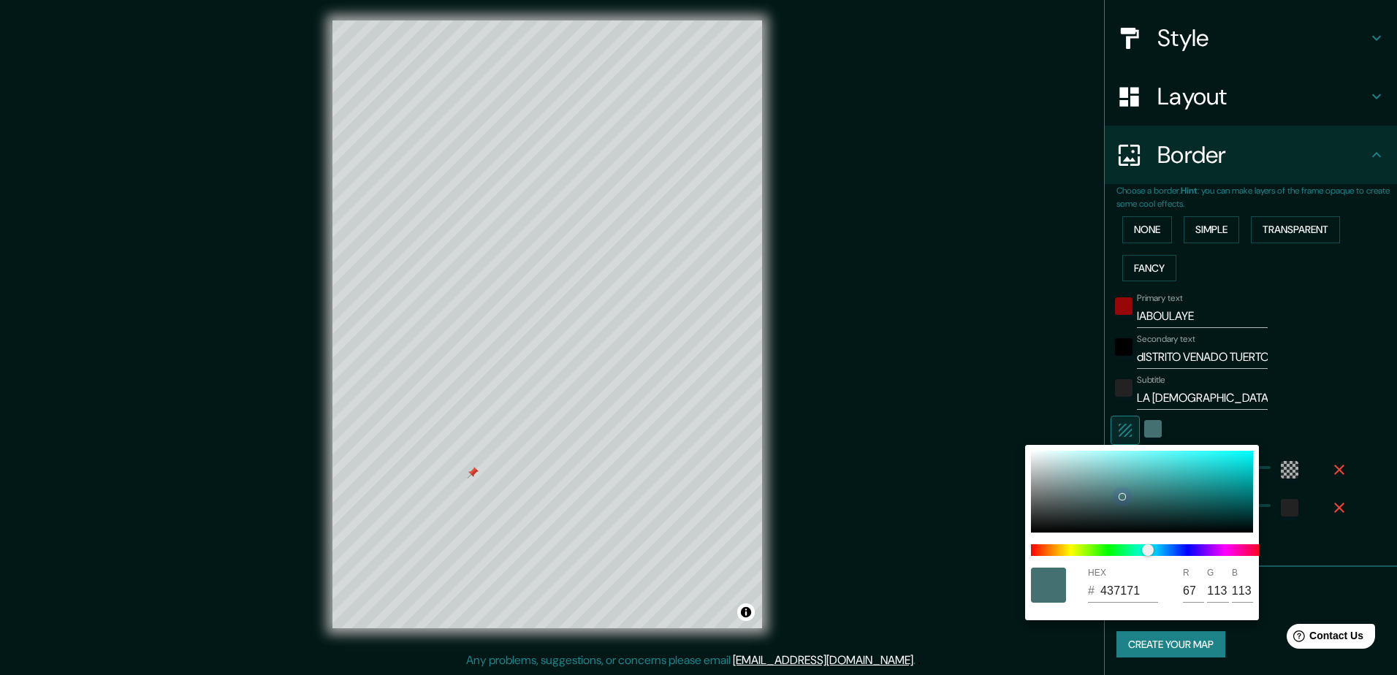
type input "101"
type input "456060"
type input "69"
type input "96"
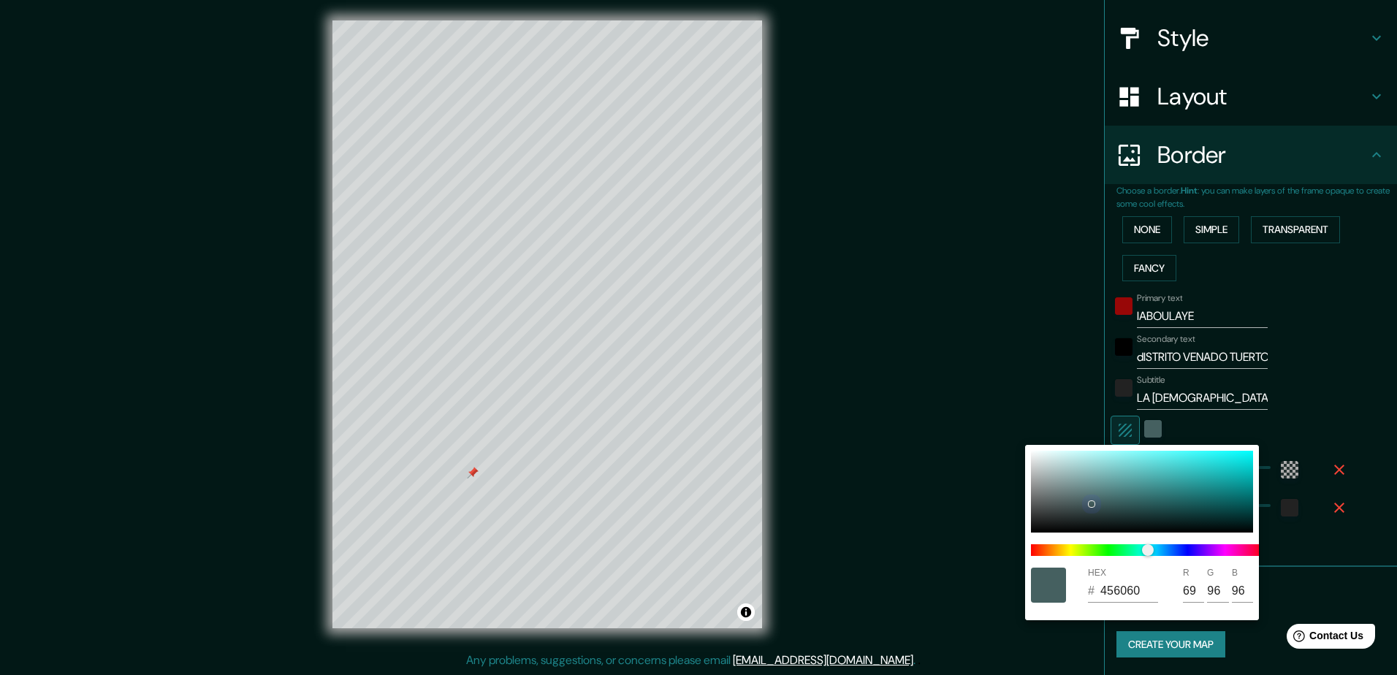
type input "425A5A"
type input "66"
type input "90"
type input "415555"
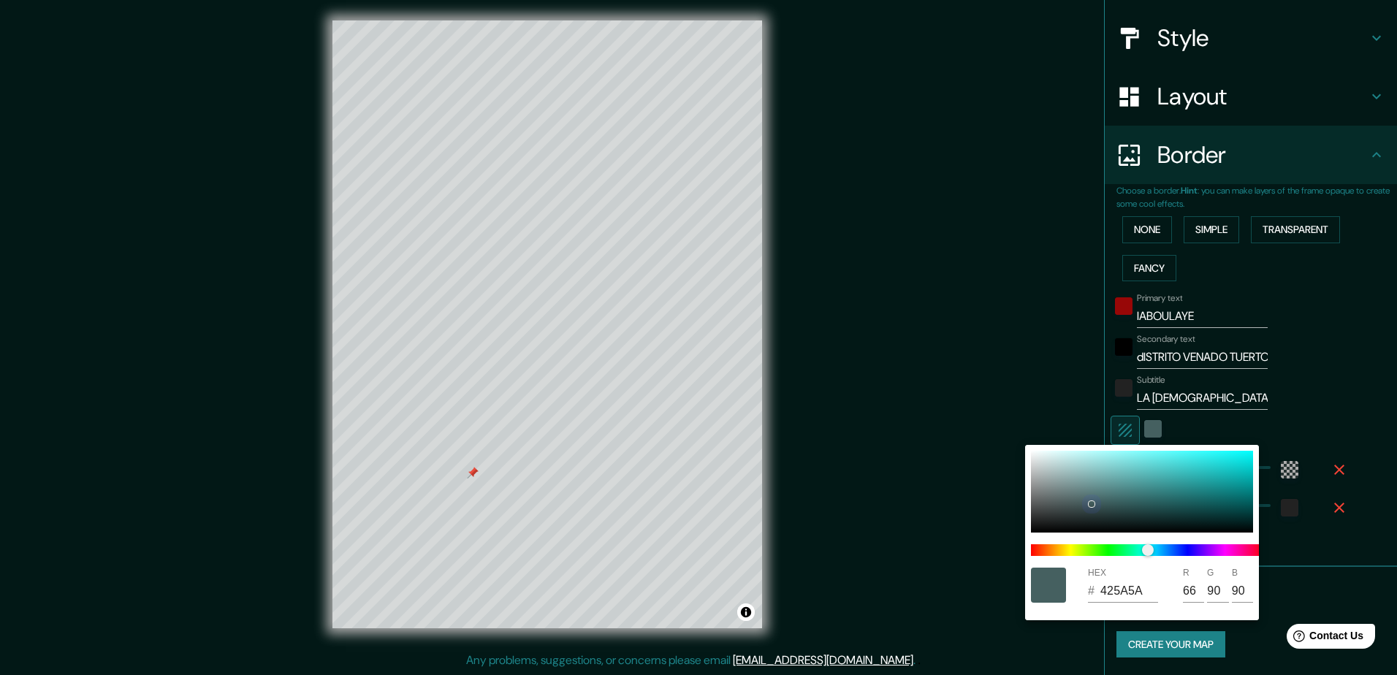
type input "65"
type input "85"
type input "3D4A4A"
type input "61"
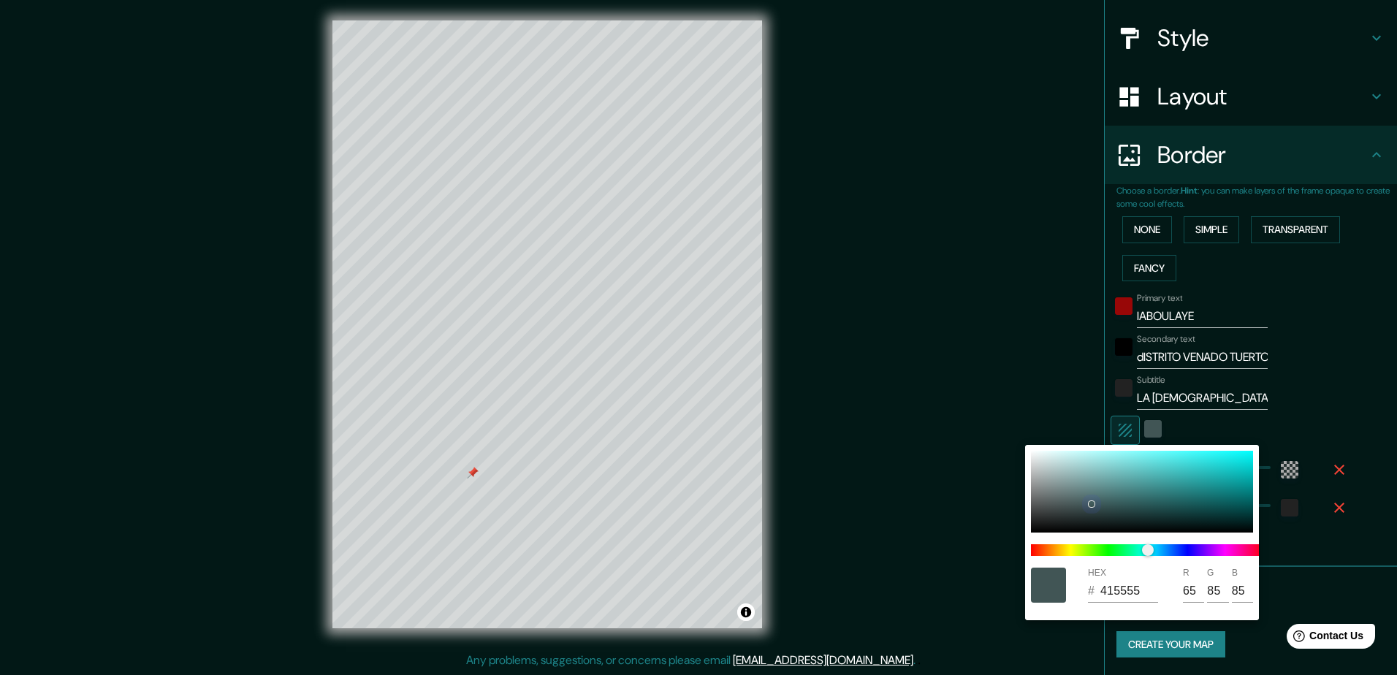
type input "74"
type input "3D4747"
type input "71"
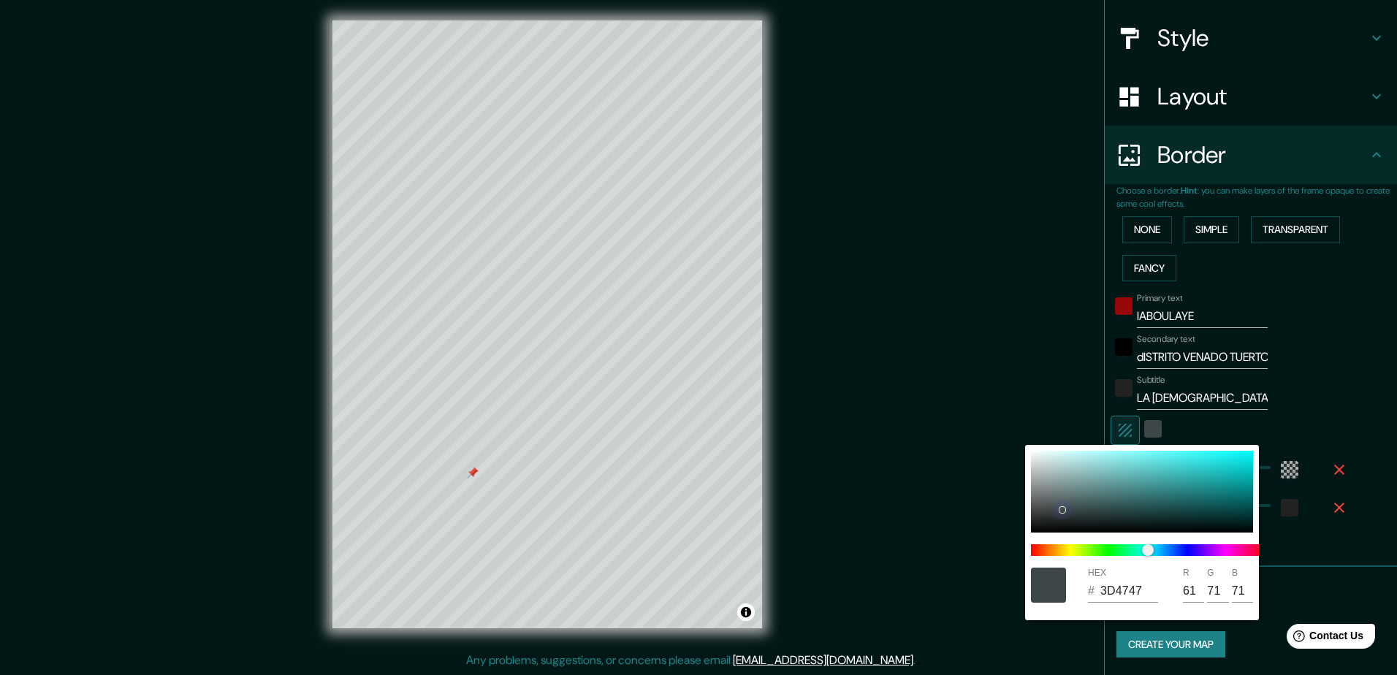
type input "394040"
type input "57"
type input "64"
type input "363C3C"
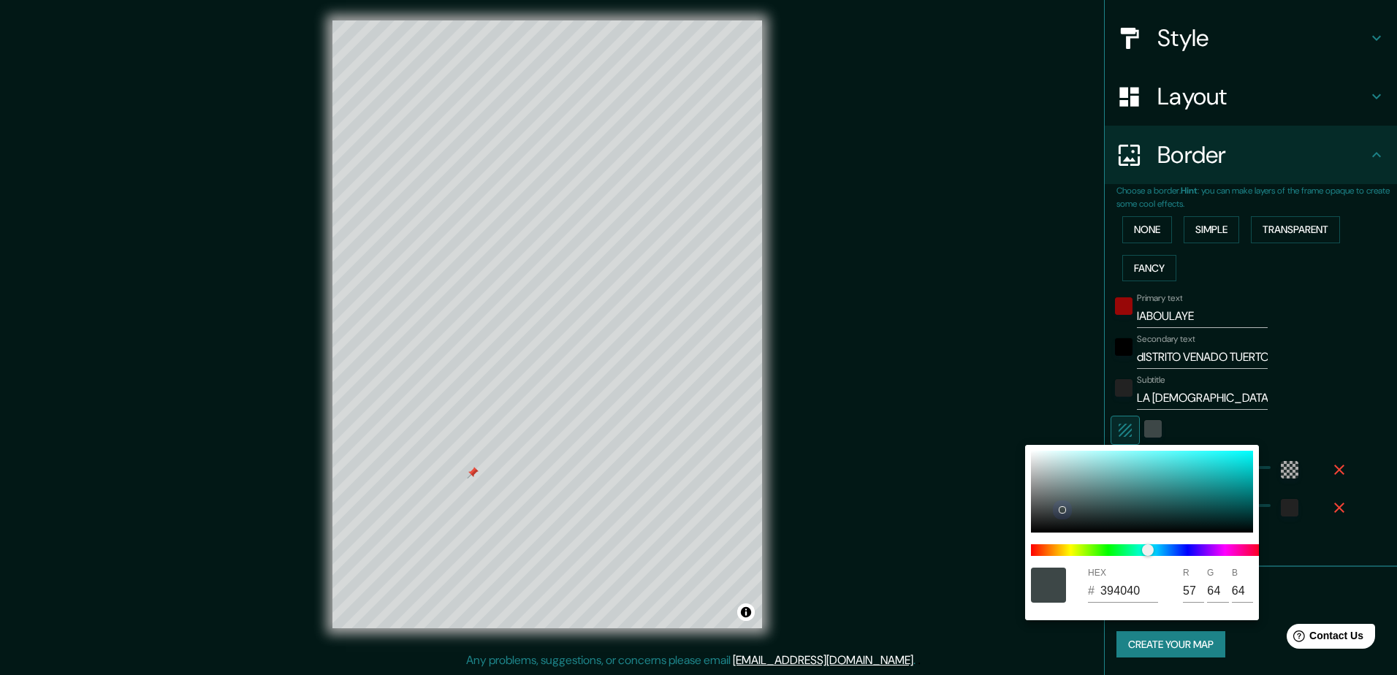
type input "54"
type input "60"
type input "303535"
type input "48"
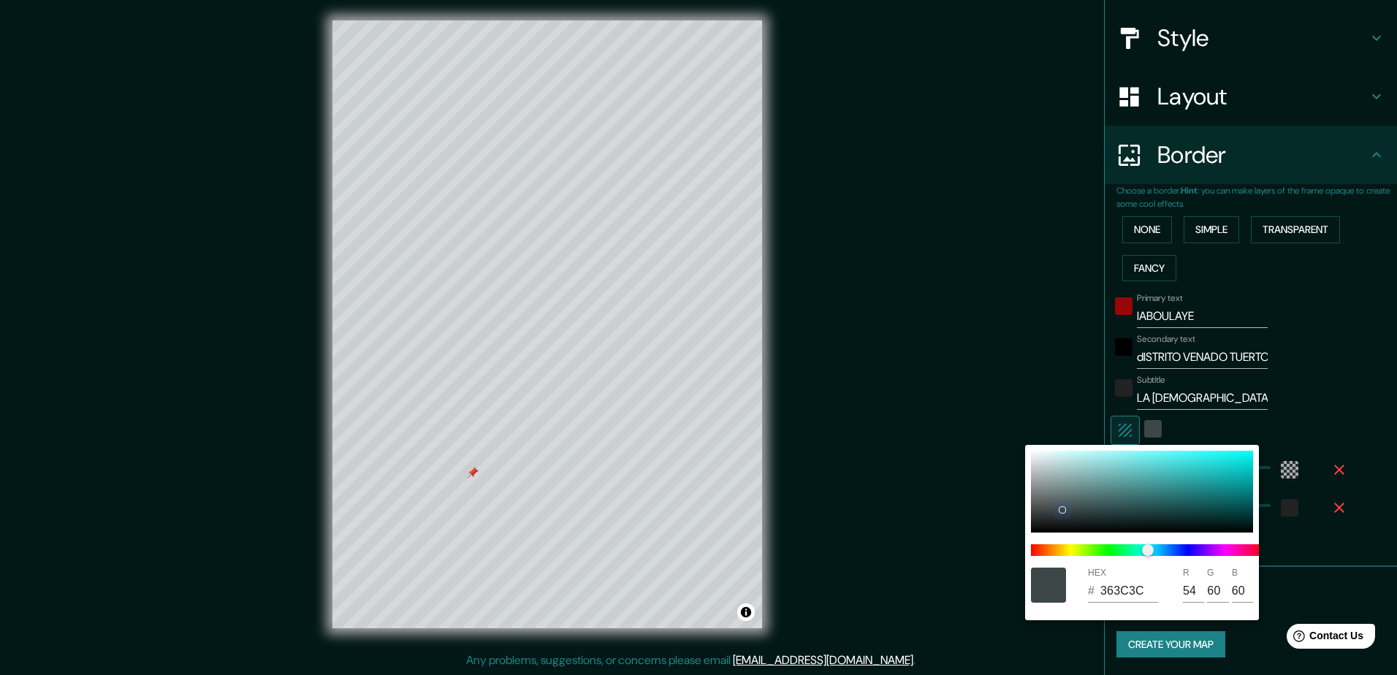
type input "53"
type input "2B2E2E"
type input "43"
type input "46"
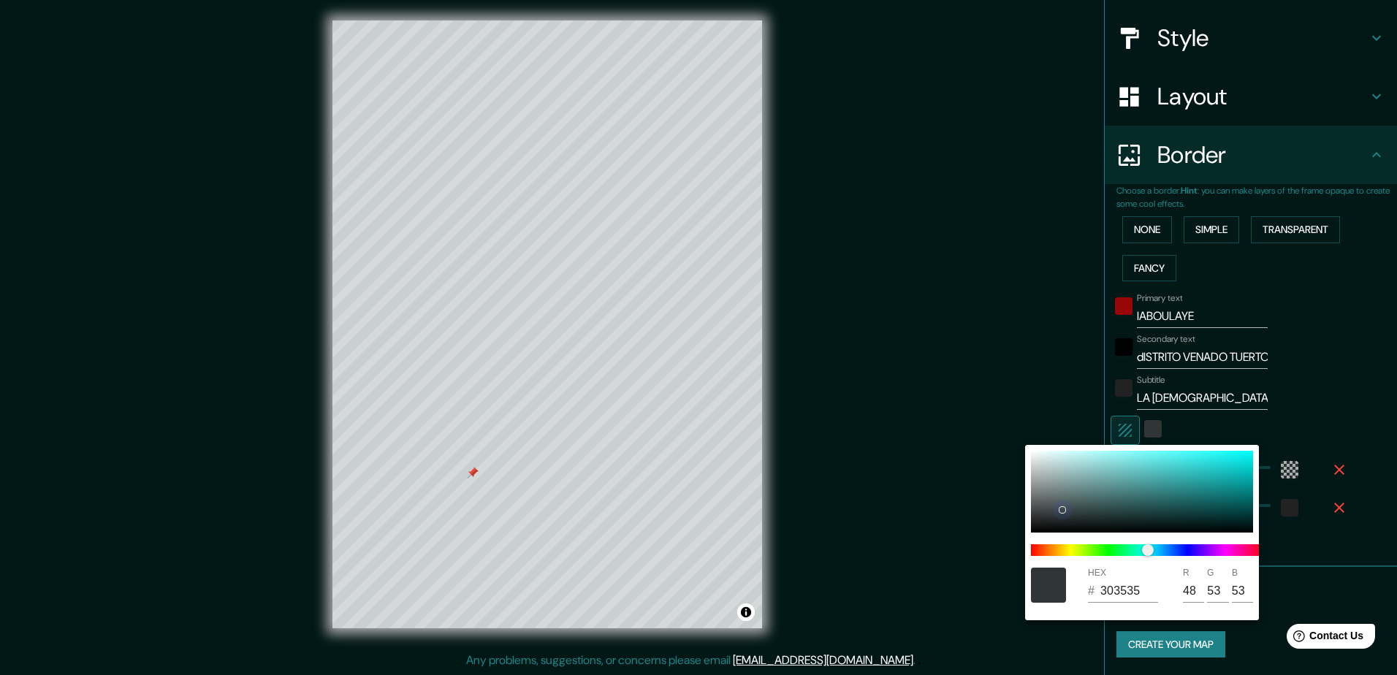
type input "46"
type input "292C2C"
type input "41"
type input "44"
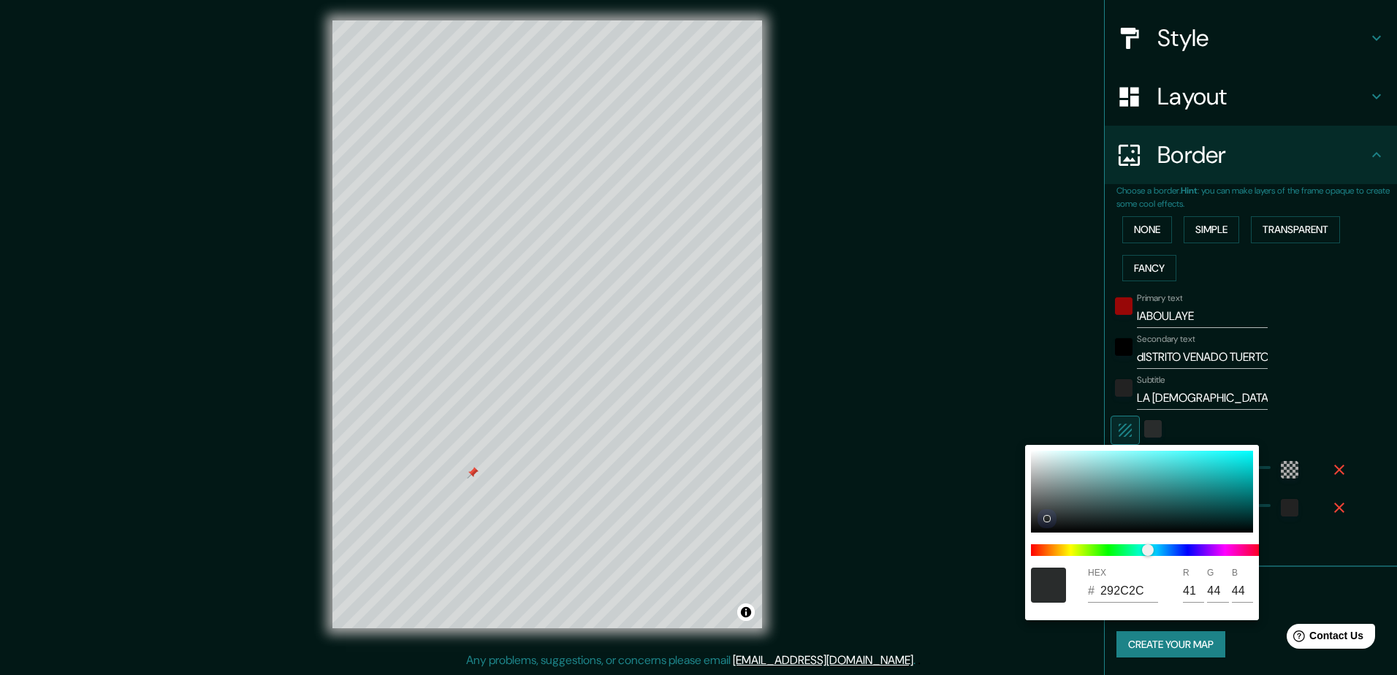
type input "252727"
type input "37"
type input "39"
type input "232525"
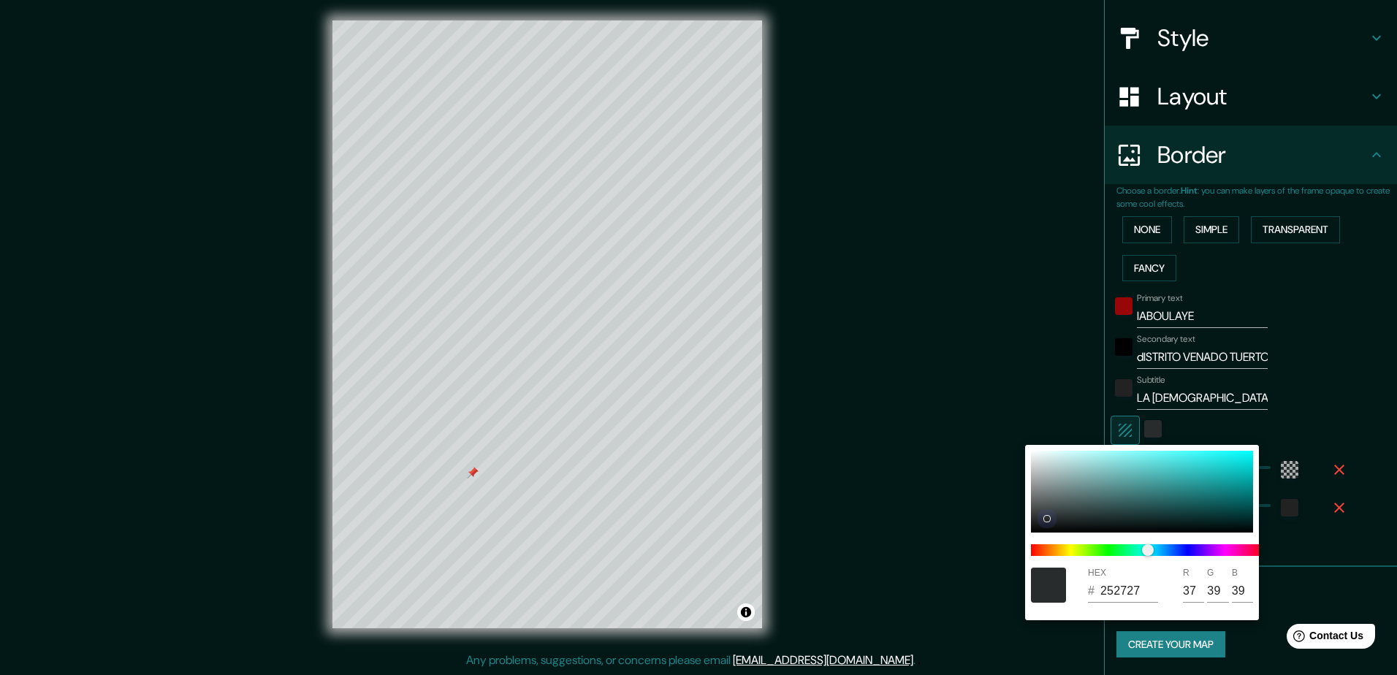
type input "35"
type input "37"
type input "212222"
type input "33"
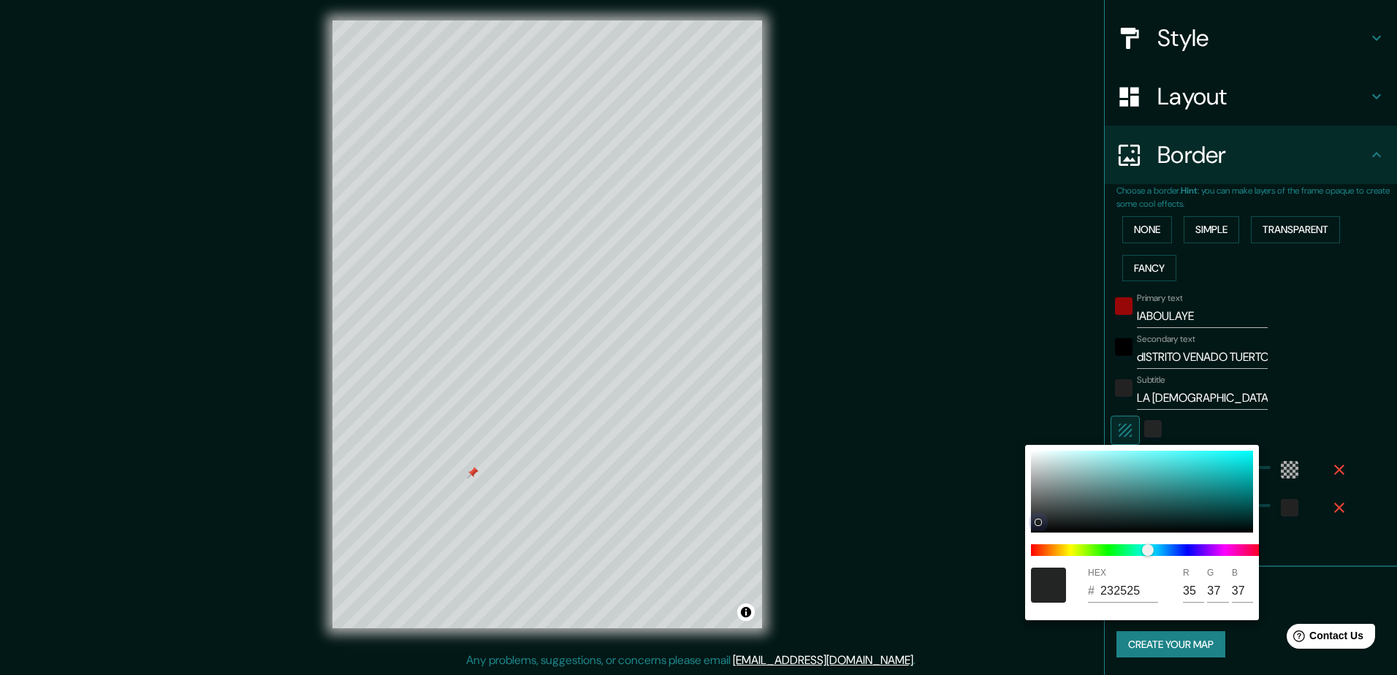
type input "34"
type input "1D1E1E"
type input "29"
type input "30"
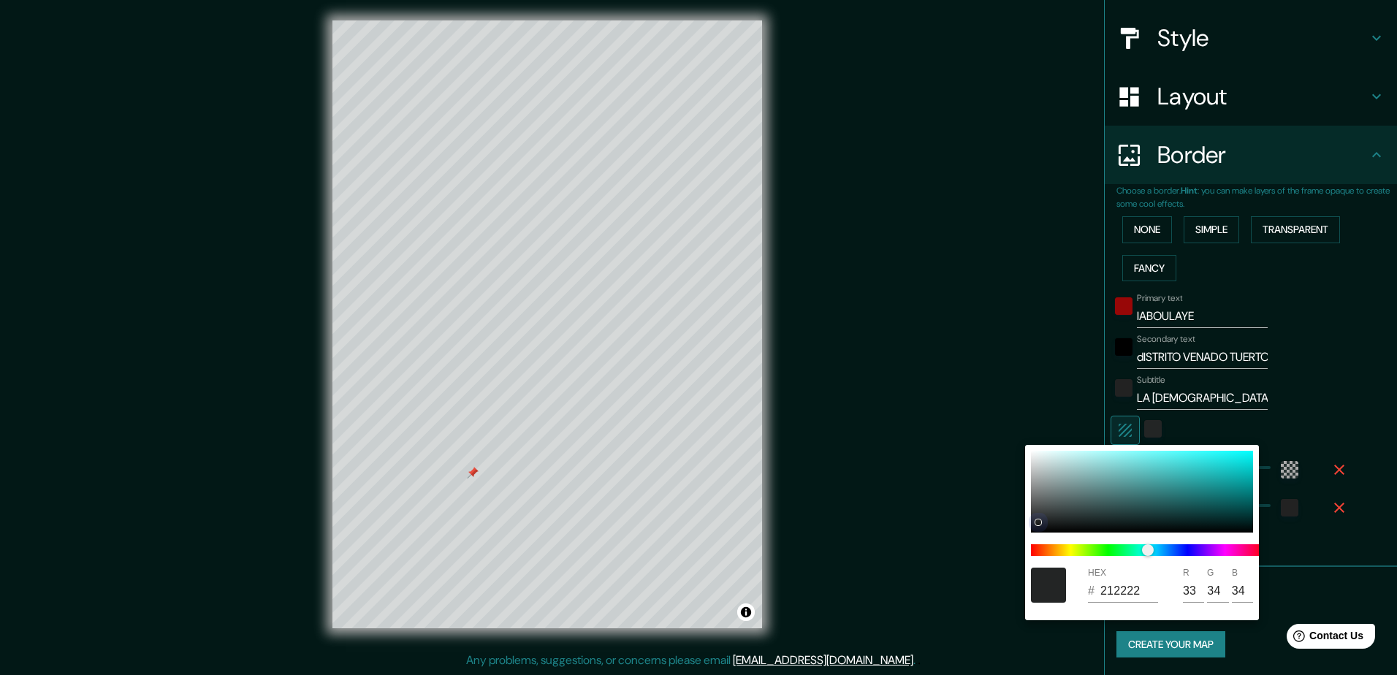
type input "30"
type input "1B1C1C"
type input "27"
type input "28"
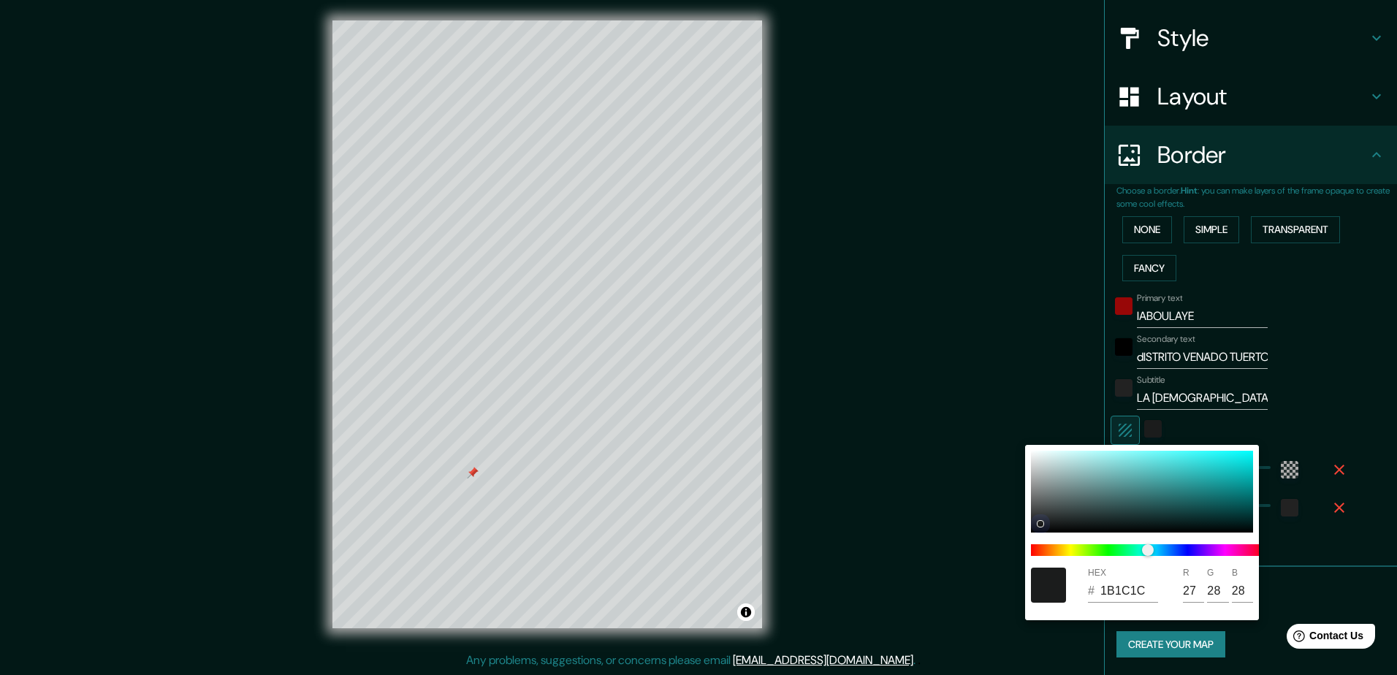
type input "8C8181"
type input "140"
type input "129"
type input "C1B2B2"
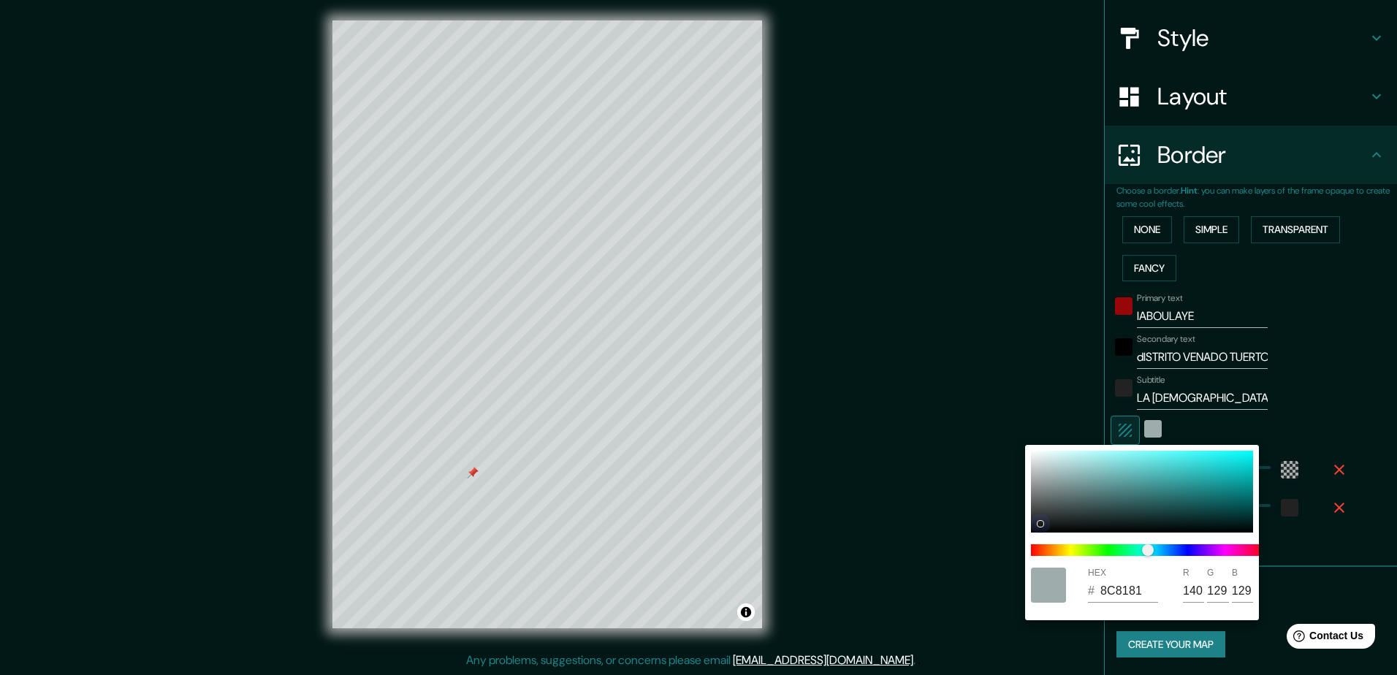
type input "193"
type input "178"
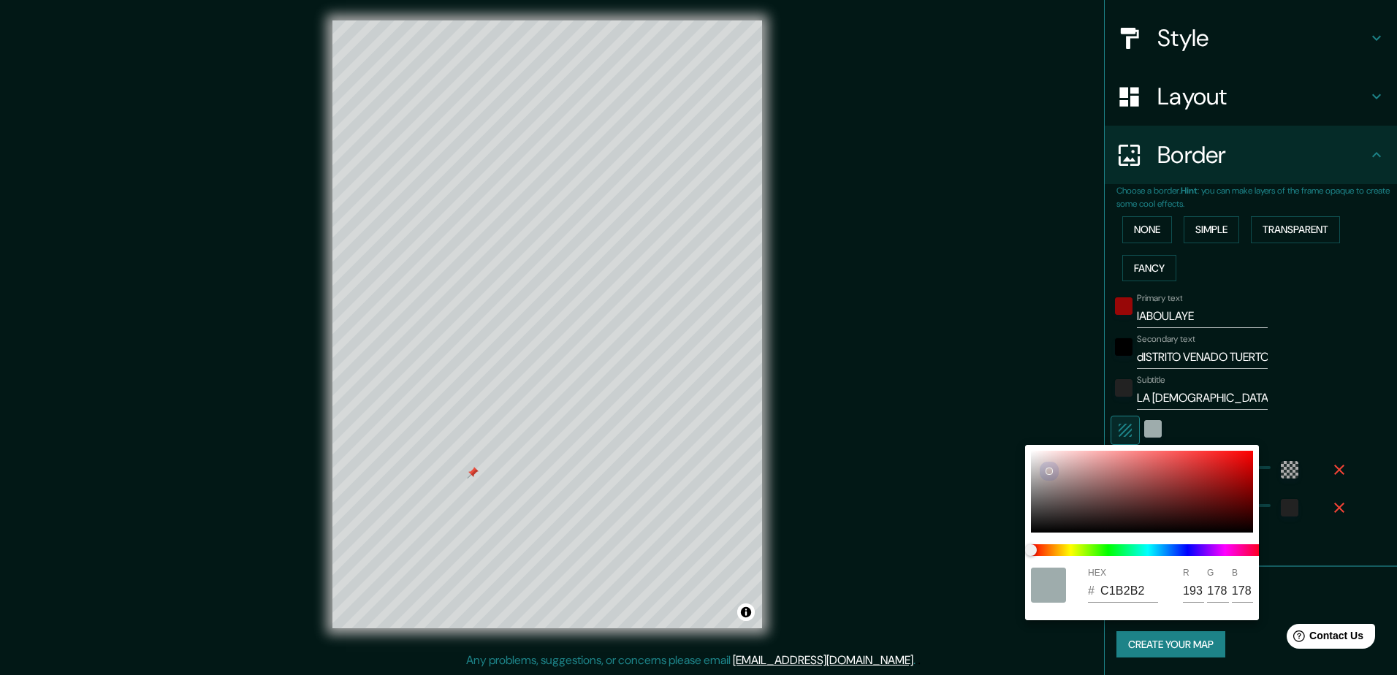
type input "C8B9B9"
type input "200"
type input "185"
type input "CABBBB"
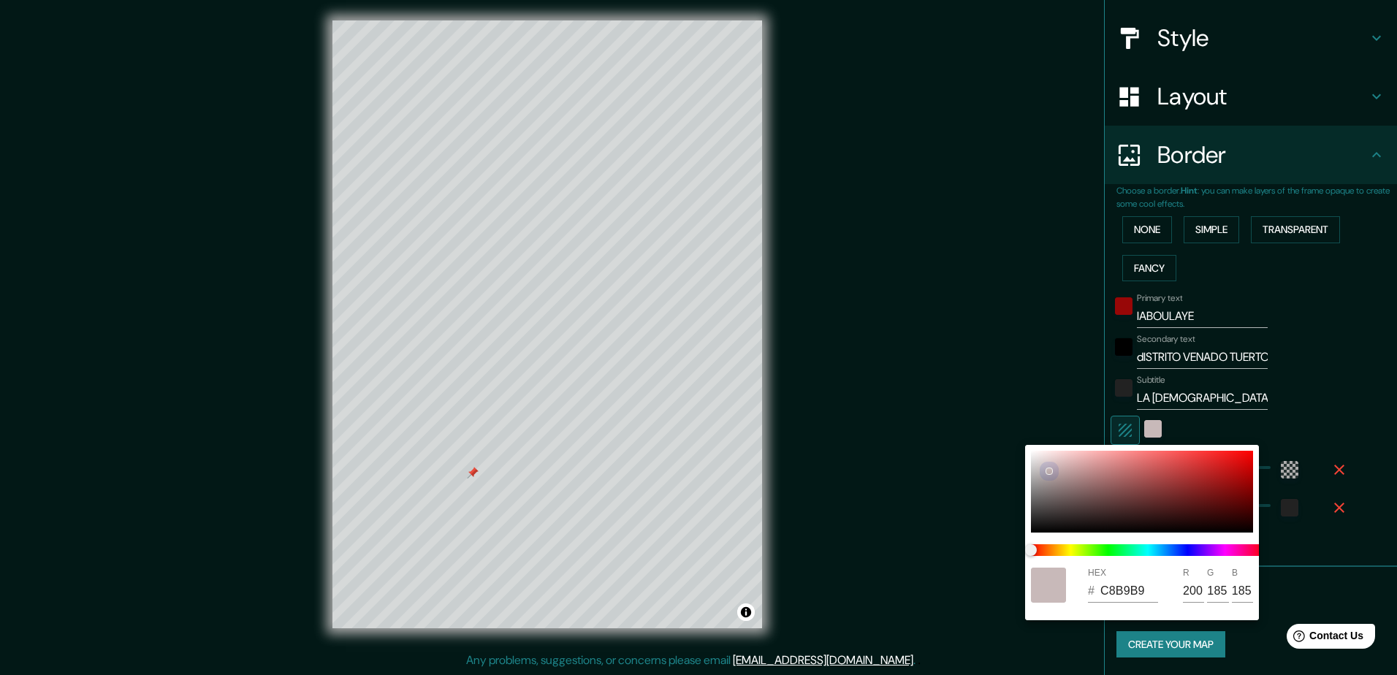
type input "202"
type input "187"
type input "CFC0C0"
type input "207"
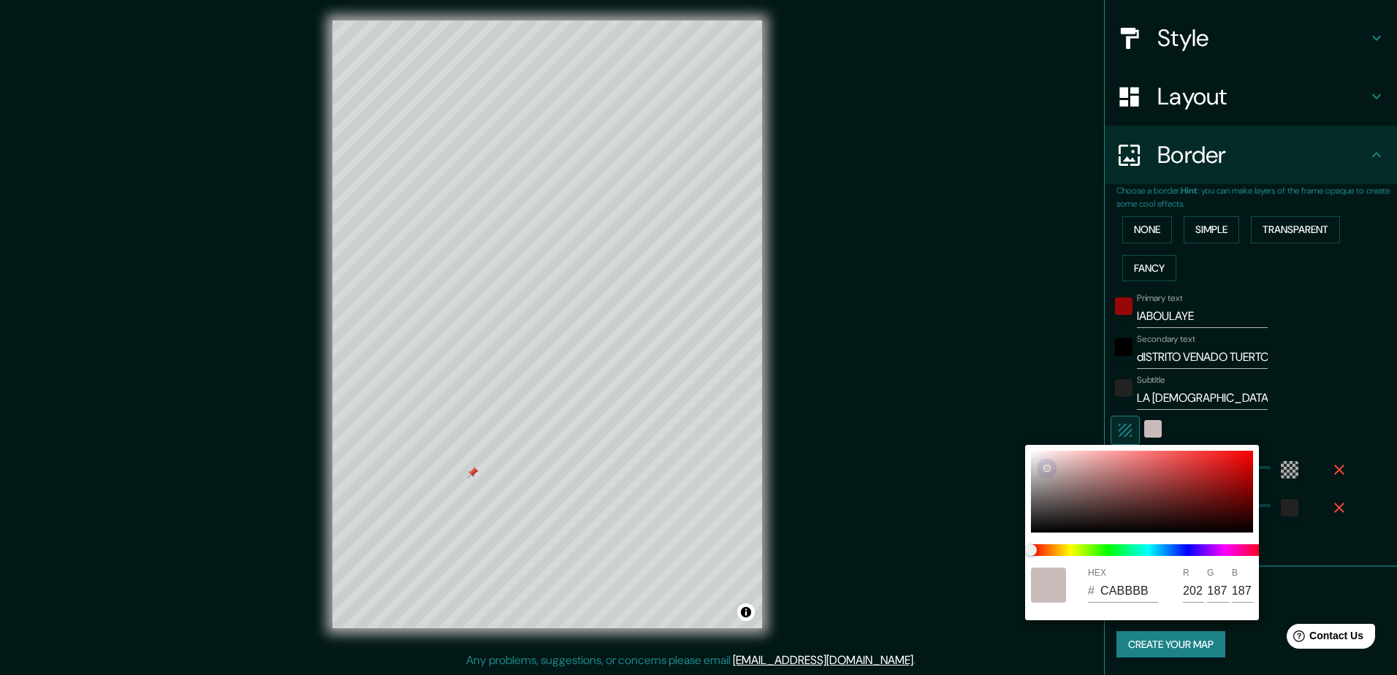
type input "192"
type input "D1C2C2"
type input "209"
type input "194"
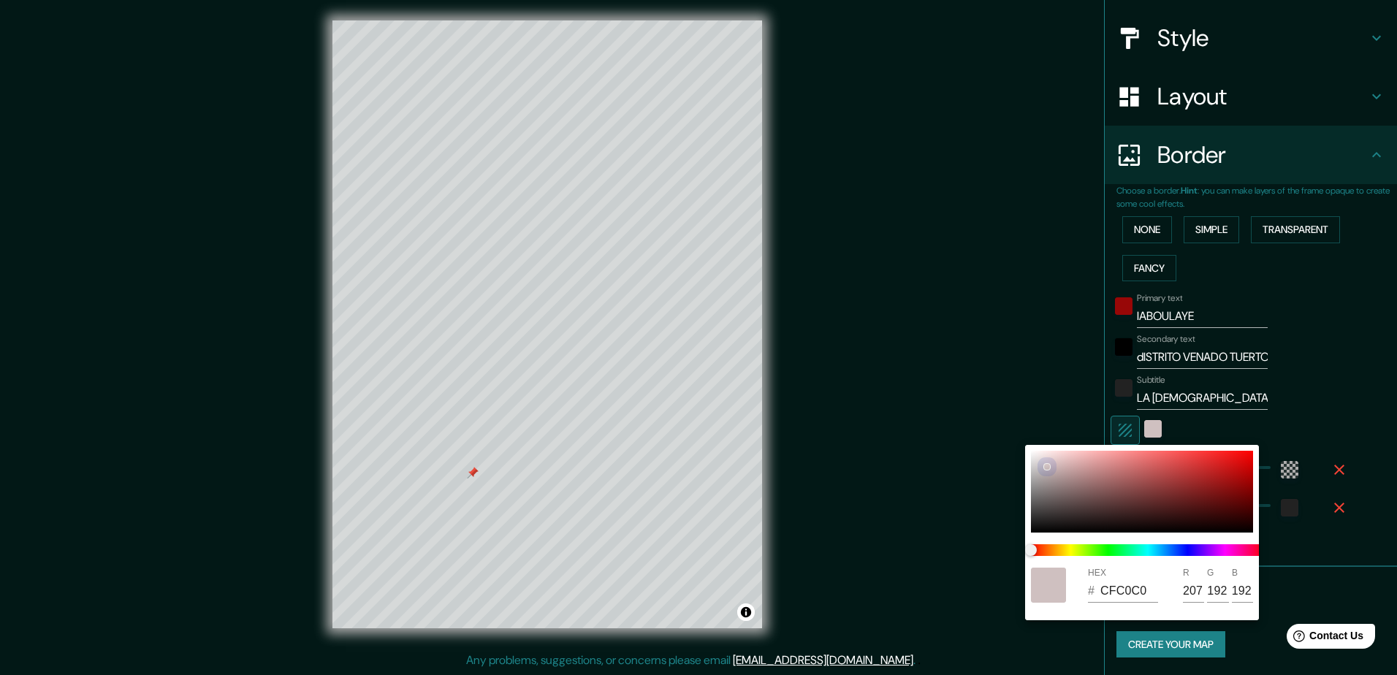
type input "194"
type input "D6C7C7"
type input "214"
type input "199"
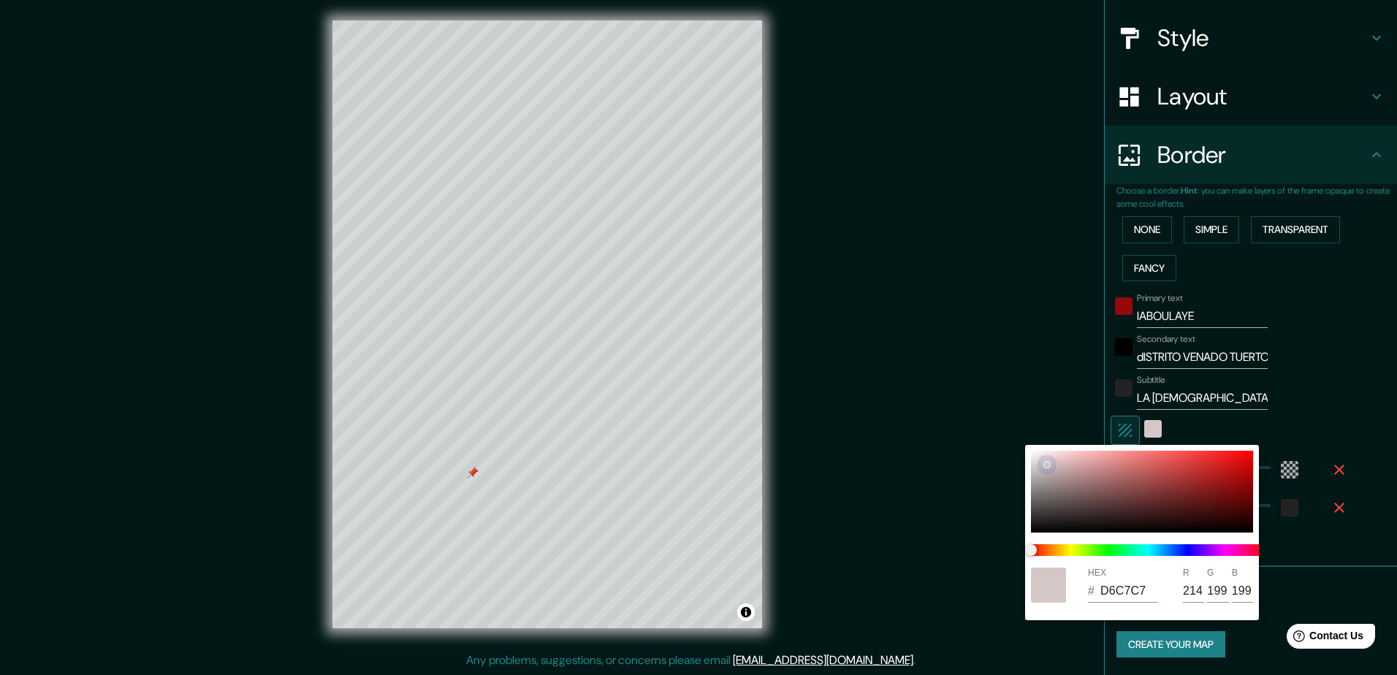
type input "E1CDCD"
type input "225"
type input "205"
type input "EFD6D6"
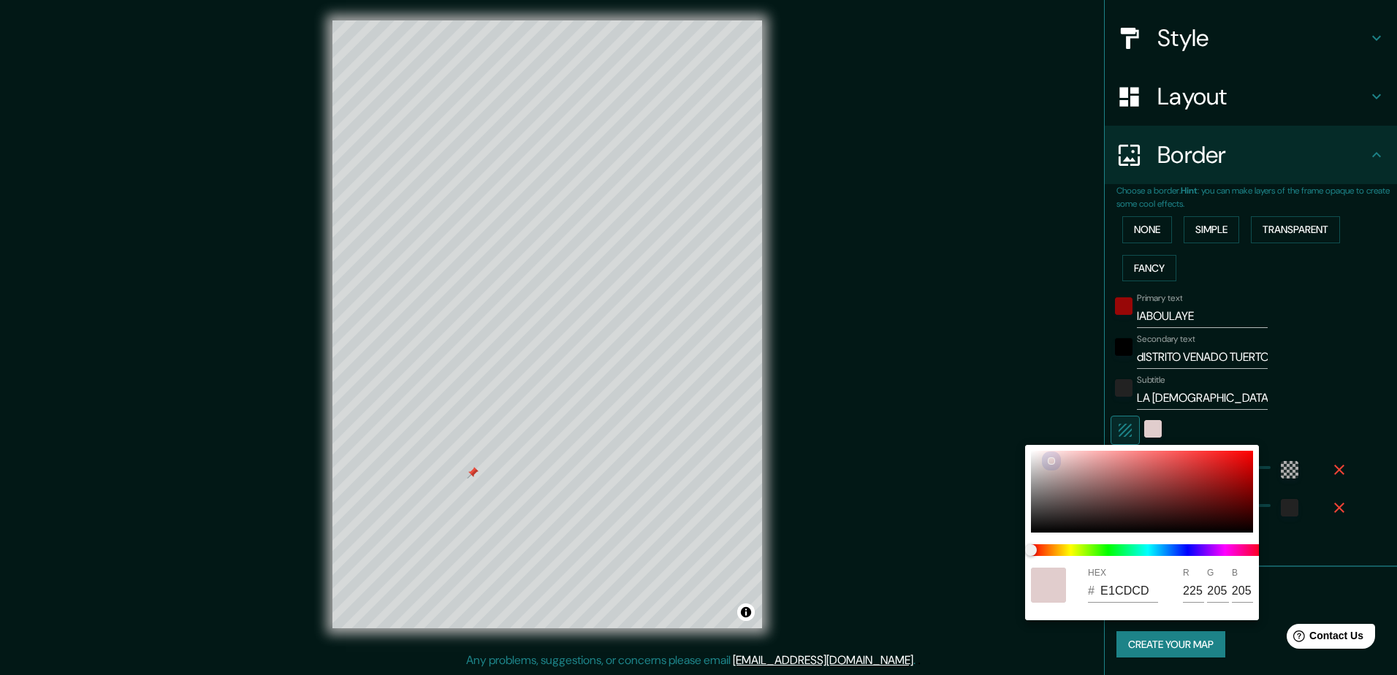
type input "239"
type input "214"
type input "EFCDCD"
type input "205"
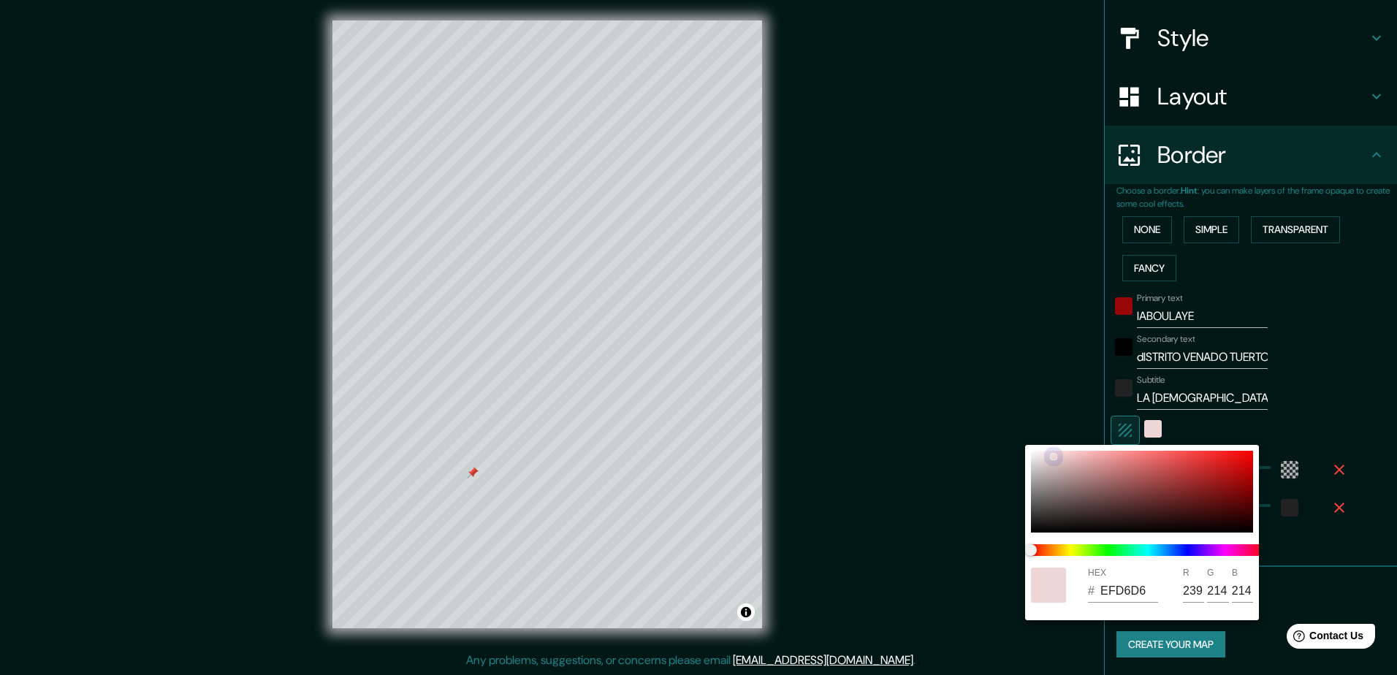
type input "205"
type input "EFCCCC"
type input "204"
type input "EFCBCB"
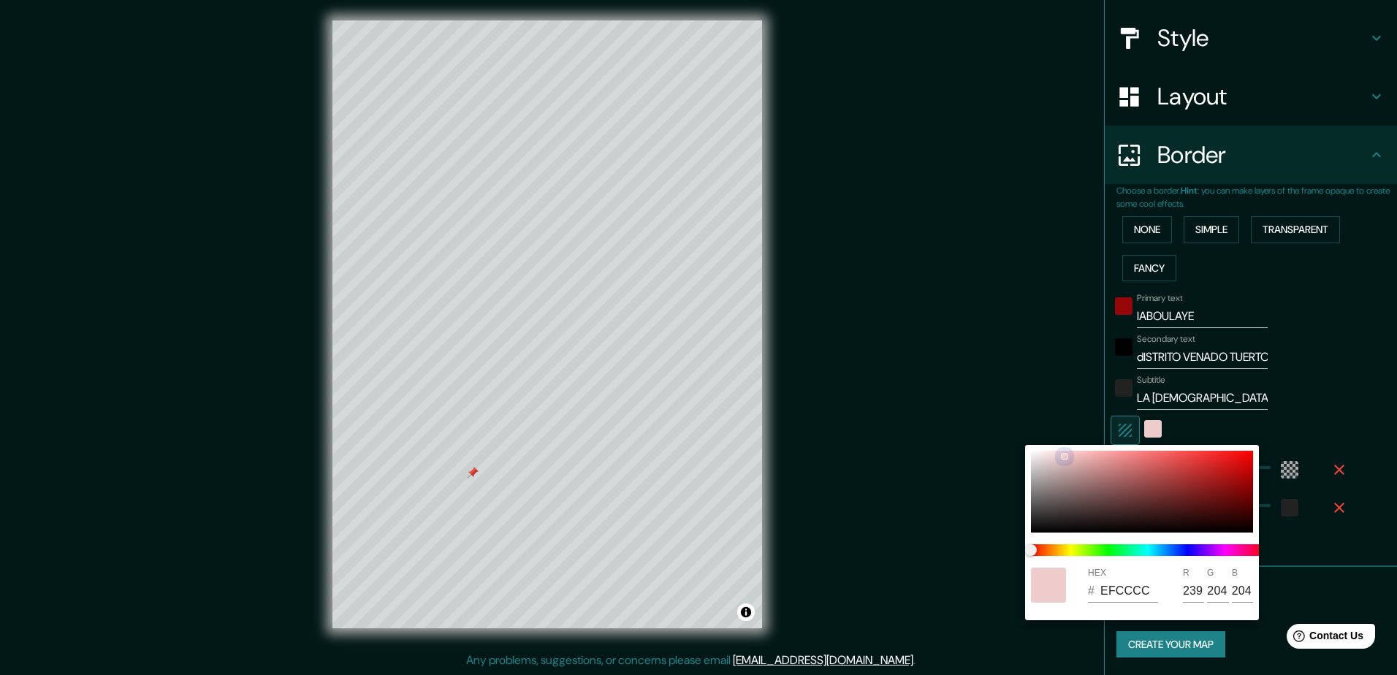
type input "203"
type input "EFC8C8"
type input "200"
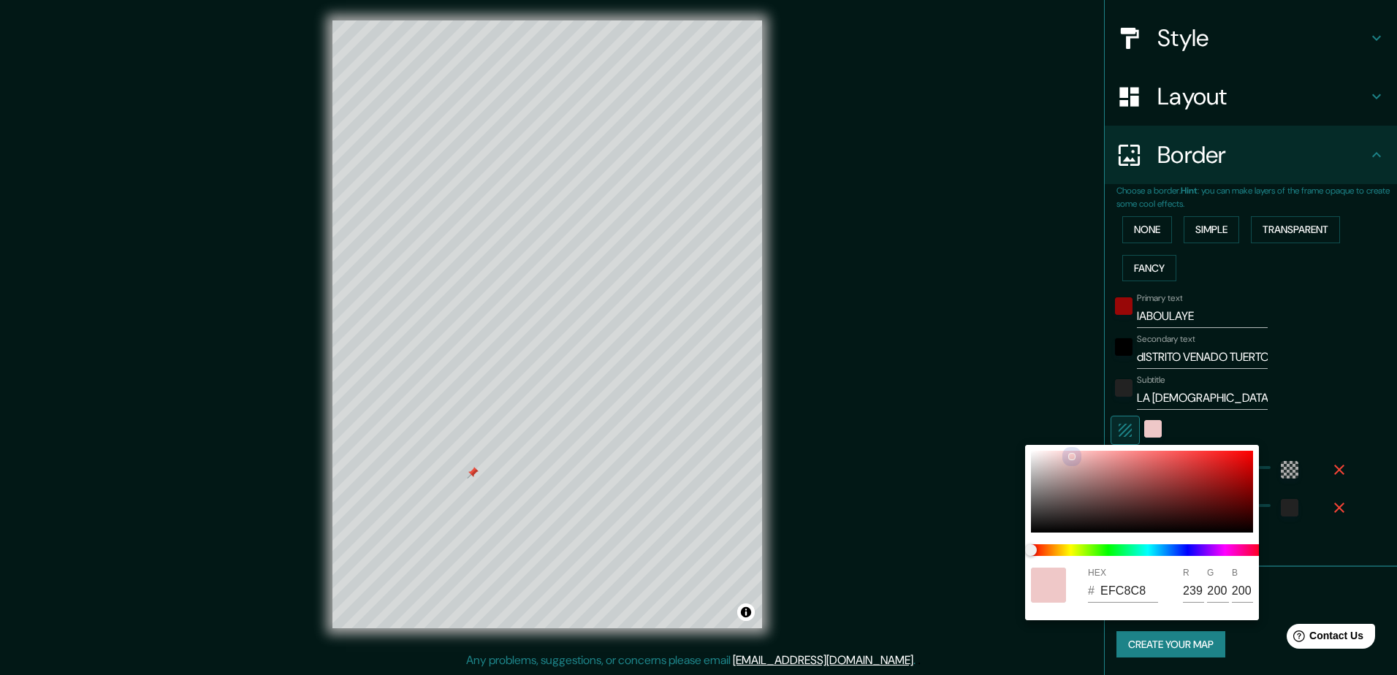
type input "EFC4C4"
type input "196"
type input "EFBFBF"
type input "191"
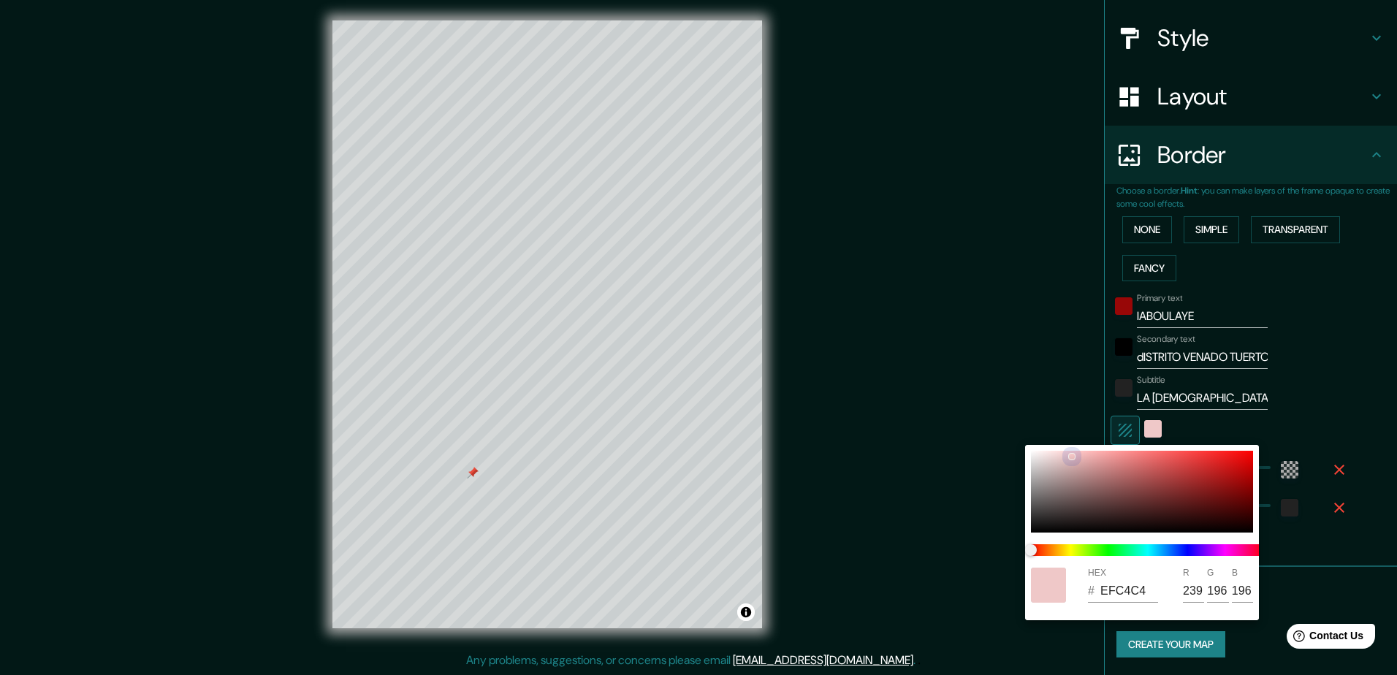
type input "191"
type input "EFBDBD"
type input "189"
type input "EFBCBC"
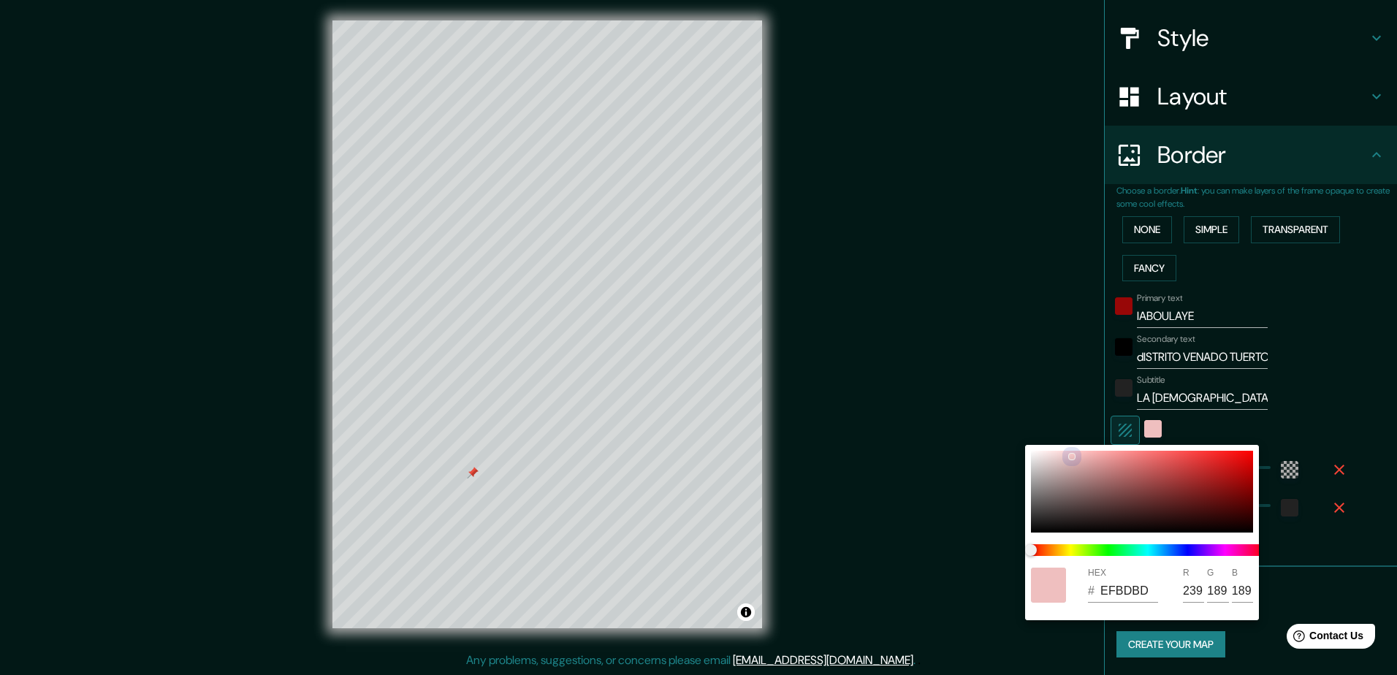
type input "188"
type input "DFBEBE"
type input "223"
type input "190"
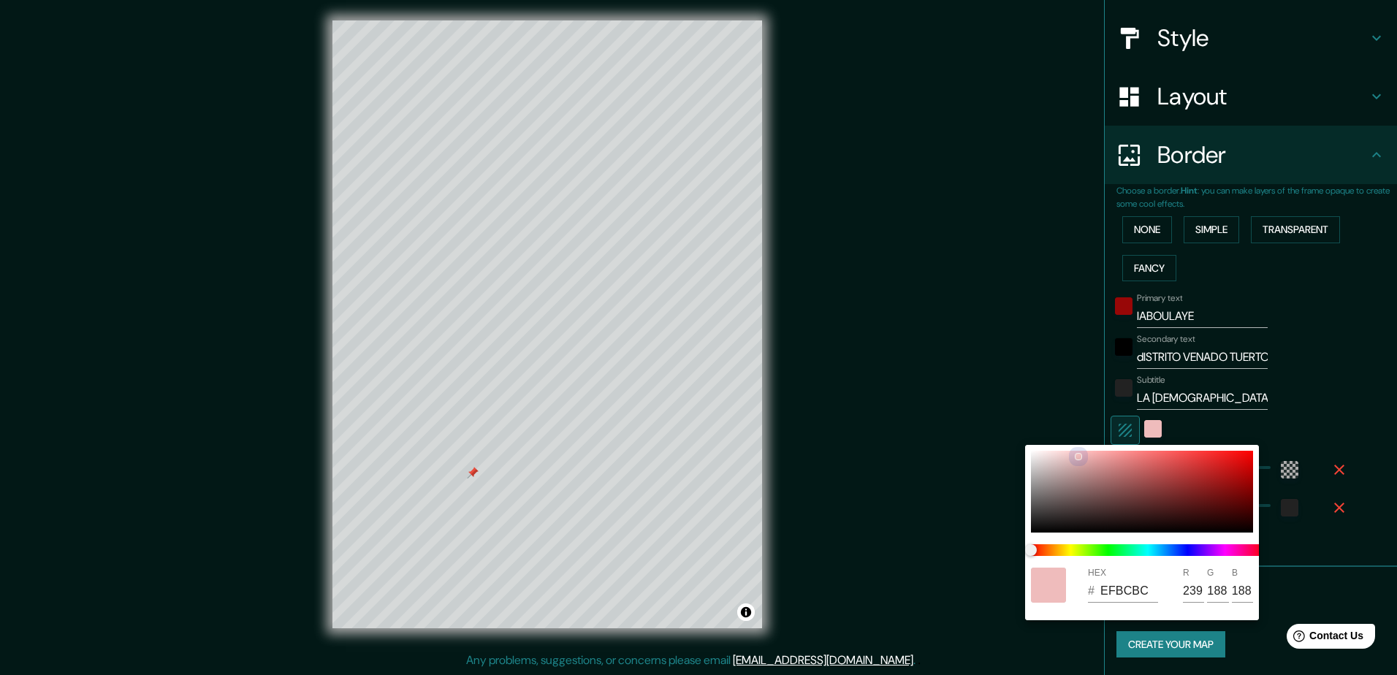
type input "190"
type input "DDC3C3"
type input "221"
type input "195"
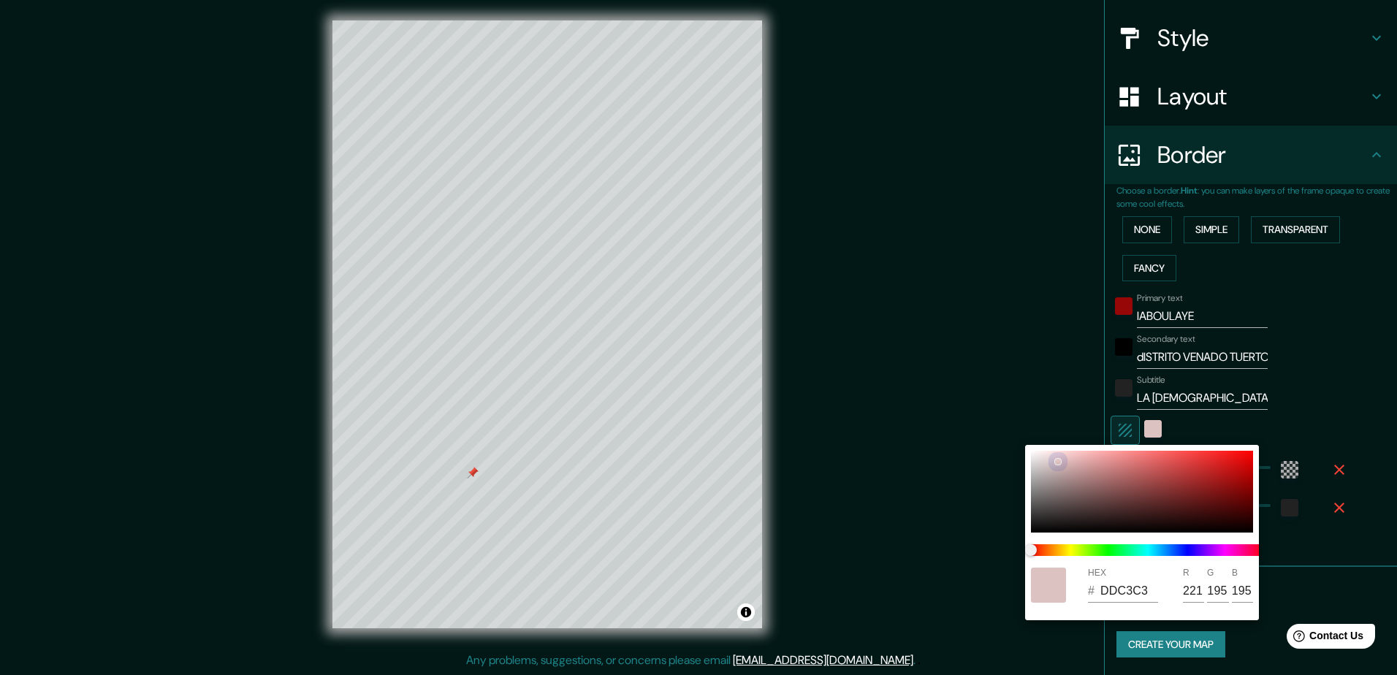
type input "DAC3C3"
type input "218"
type input "D8C2C2"
type input "216"
type input "194"
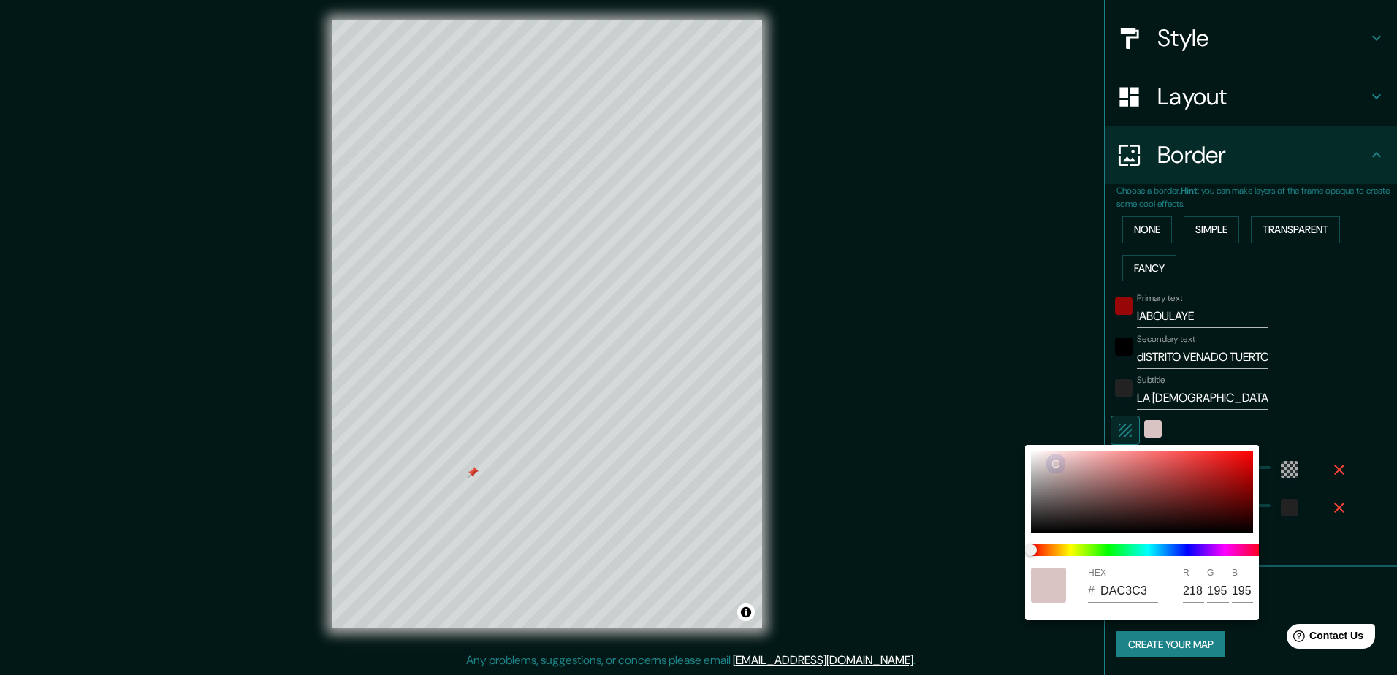
type input "194"
type input "D8C3C3"
type input "195"
drag, startPoint x: 1039, startPoint y: 476, endPoint x: 1048, endPoint y: 463, distance: 15.8
click at [1048, 463] on div at bounding box center [1142, 492] width 222 height 82
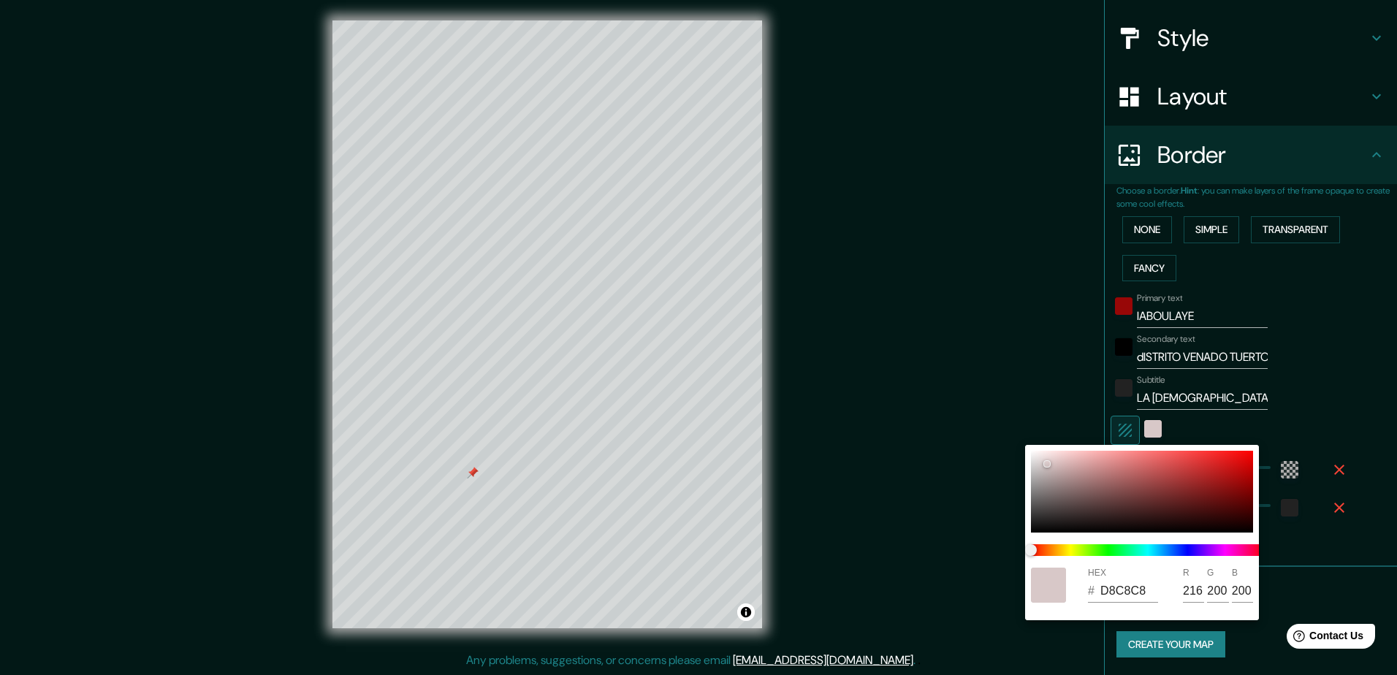
click at [858, 332] on div at bounding box center [698, 337] width 1397 height 675
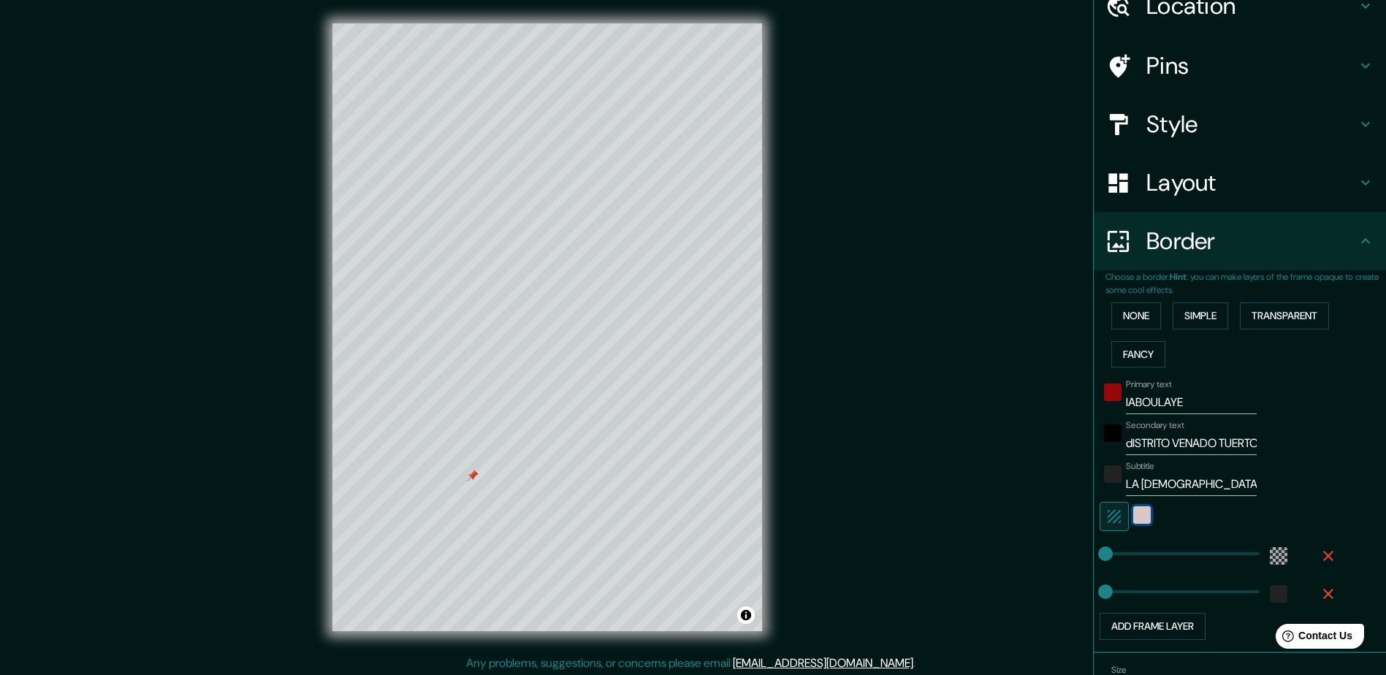
scroll to position [0, 0]
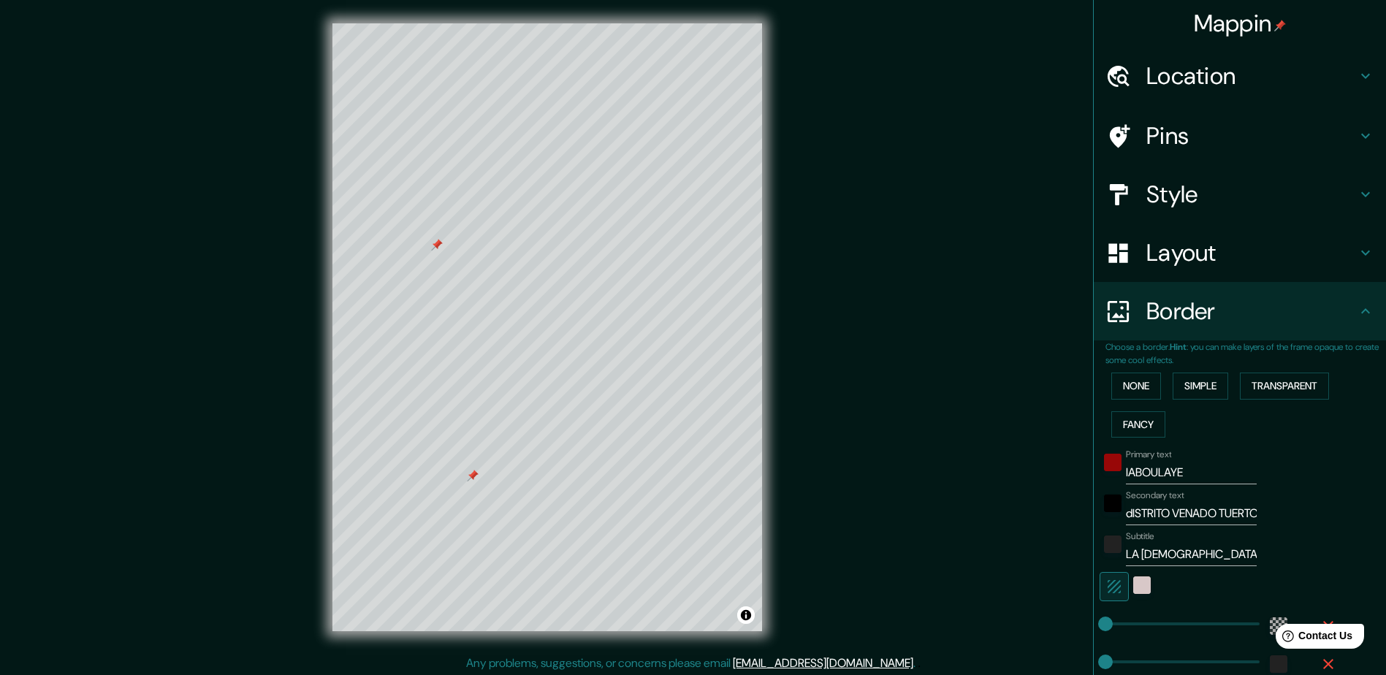
click at [433, 247] on div at bounding box center [437, 245] width 12 height 12
